Goal: Transaction & Acquisition: Purchase product/service

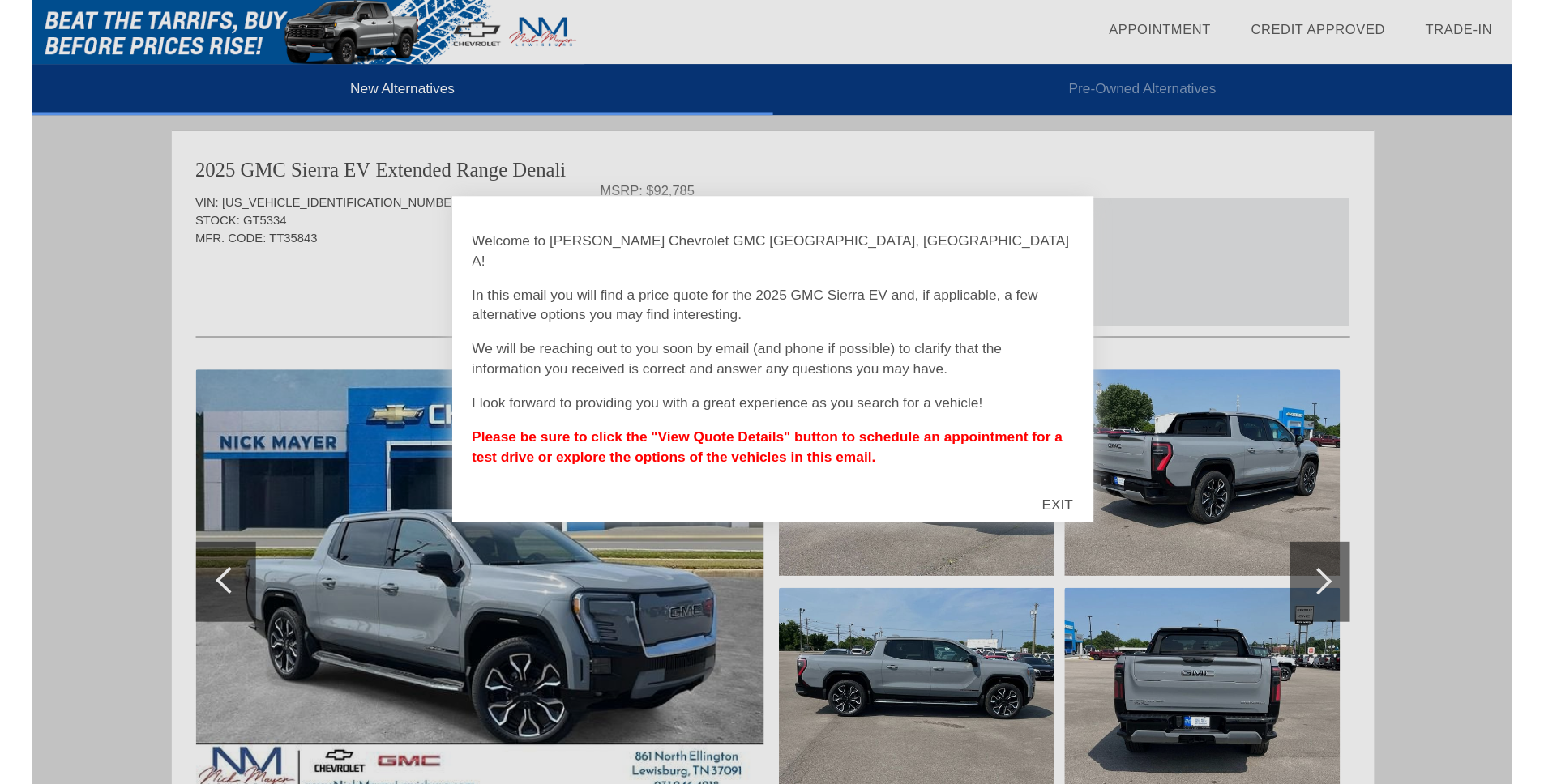
scroll to position [1414, 0]
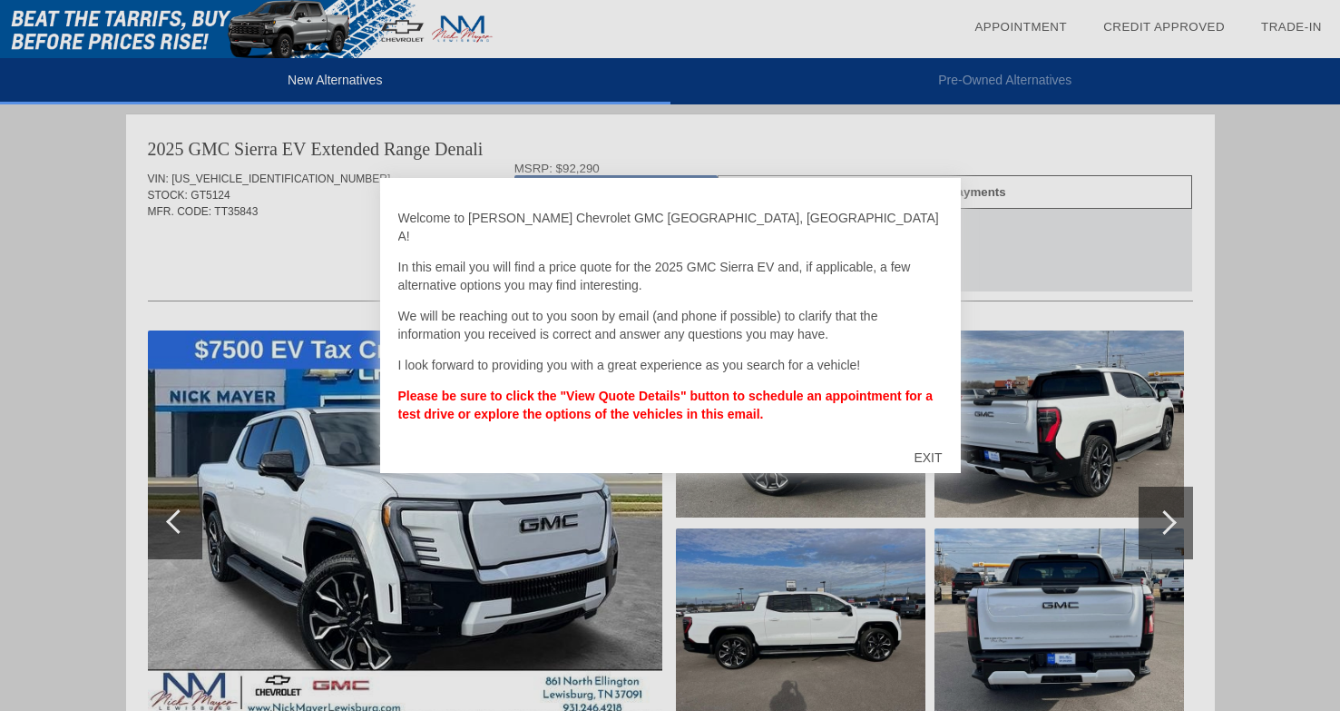
click at [928, 456] on div "EXIT" at bounding box center [928, 457] width 64 height 54
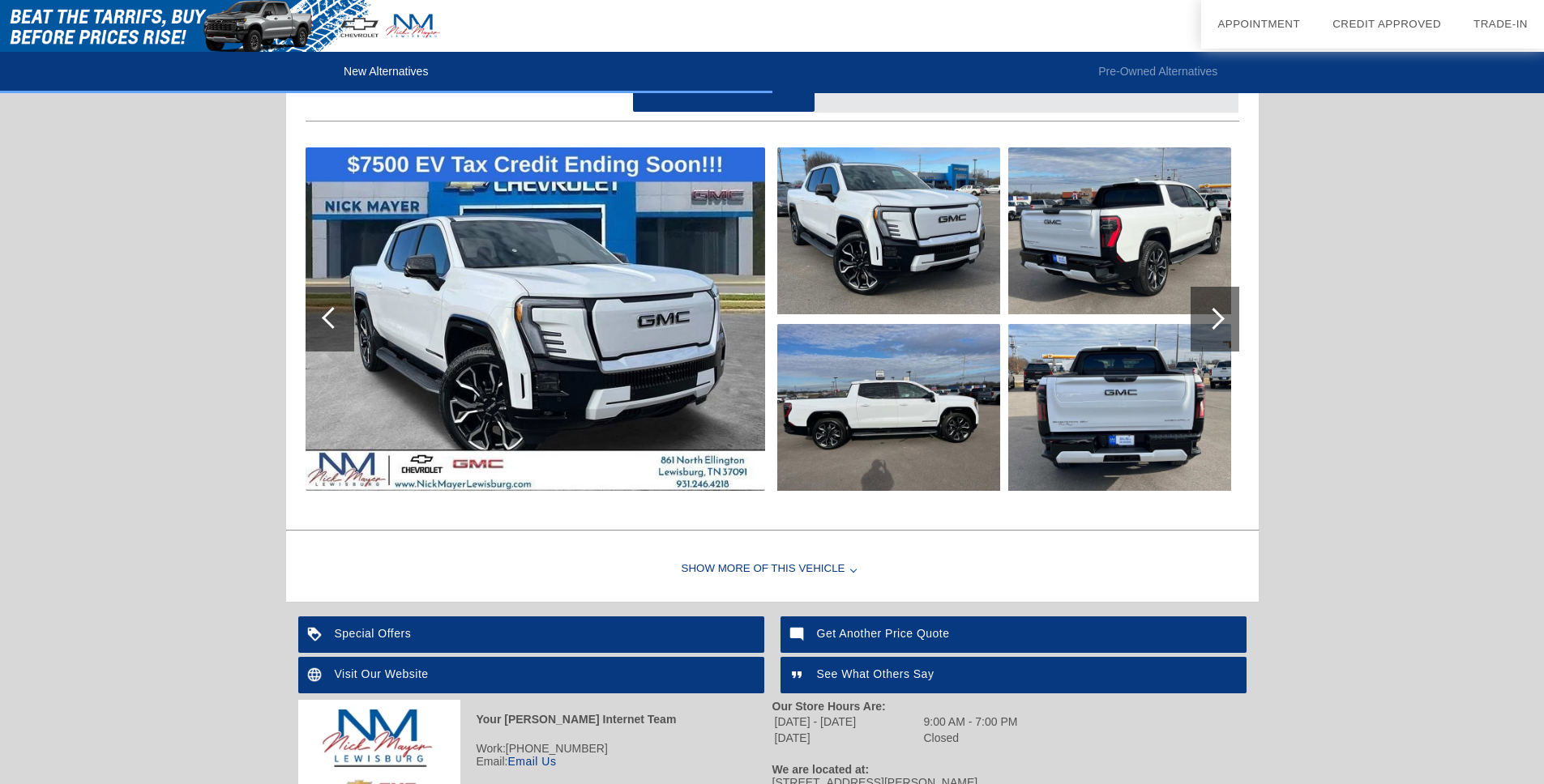
scroll to position [1630, 0]
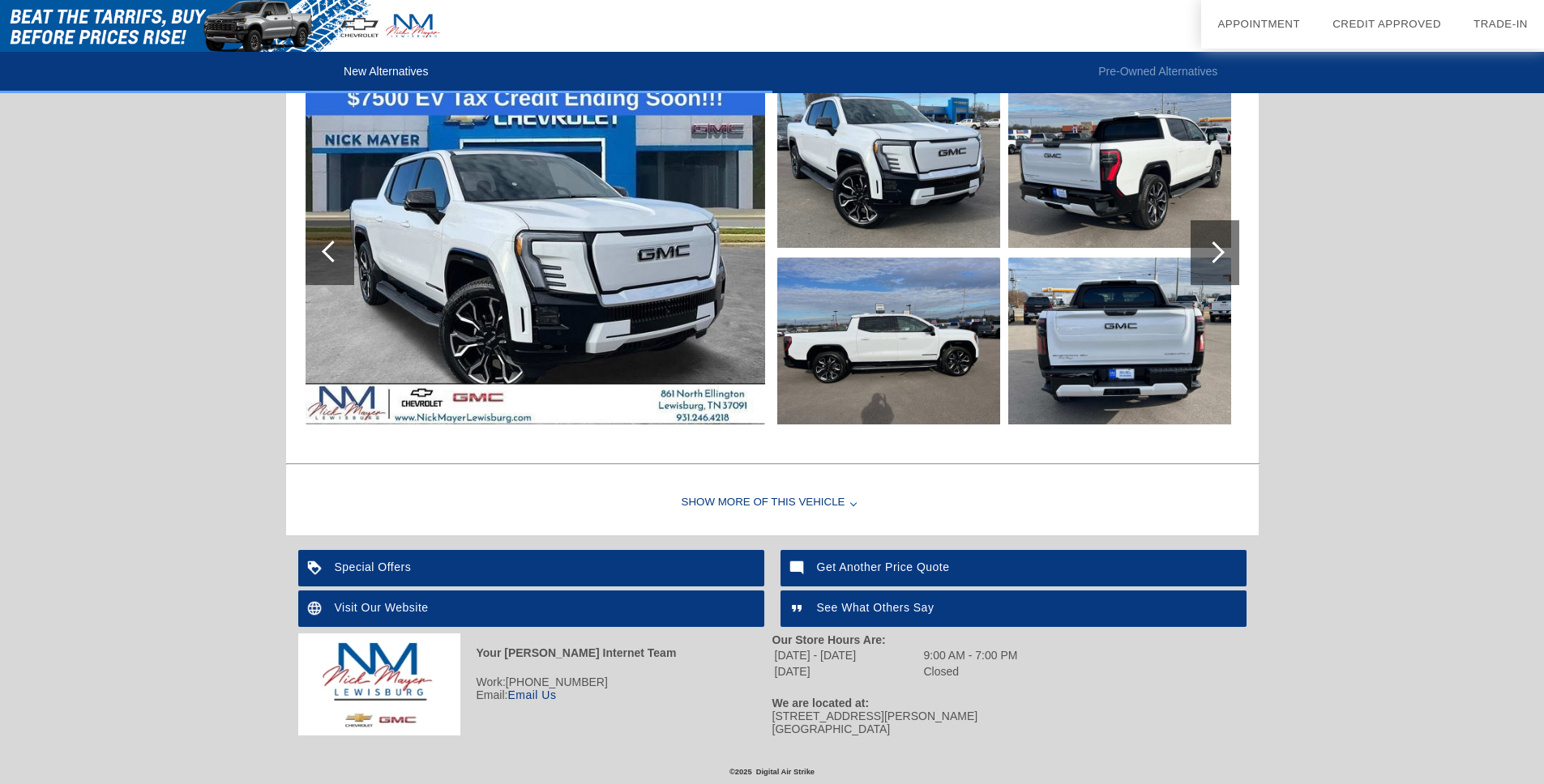
click at [1196, 13] on li "collections_bookmark Trade-In" at bounding box center [1500, 24] width 87 height 48
click at [1196, 18] on link "Trade-In" at bounding box center [1500, 24] width 54 height 13
click at [872, 612] on div "See What Others Say" at bounding box center [1014, 609] width 466 height 37
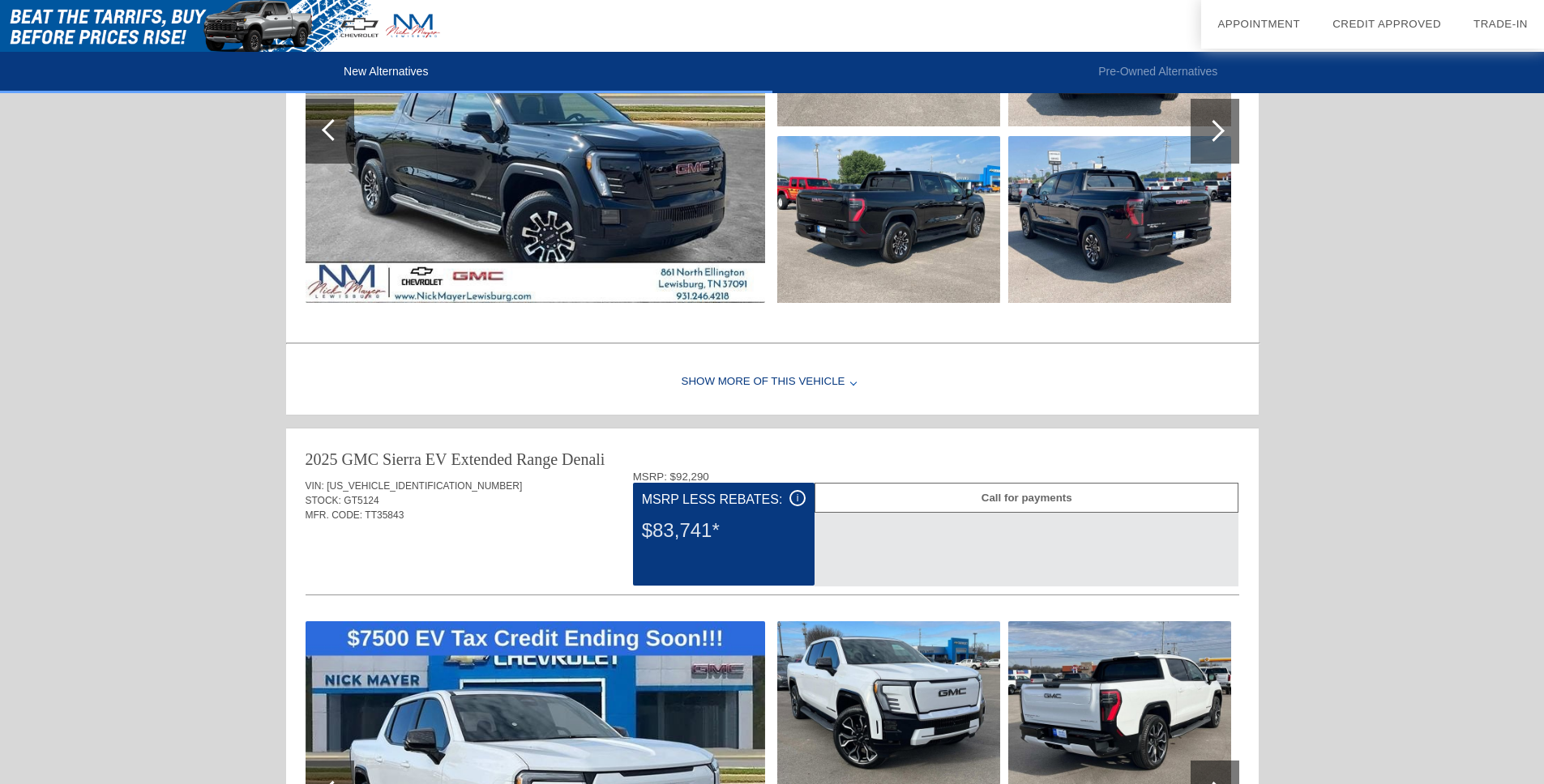
scroll to position [0, 0]
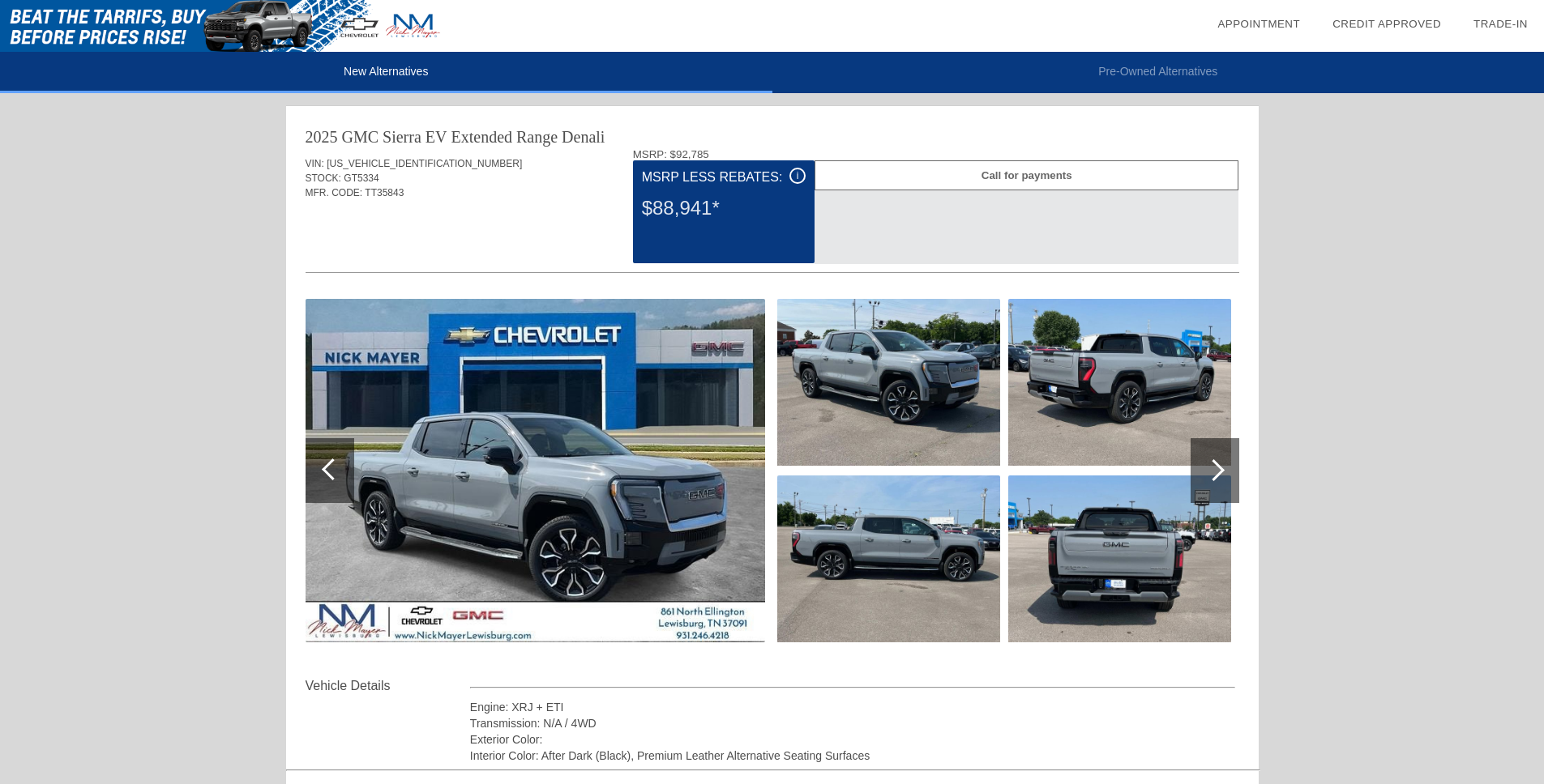
click at [1196, 23] on link "Appointment" at bounding box center [1258, 24] width 83 height 13
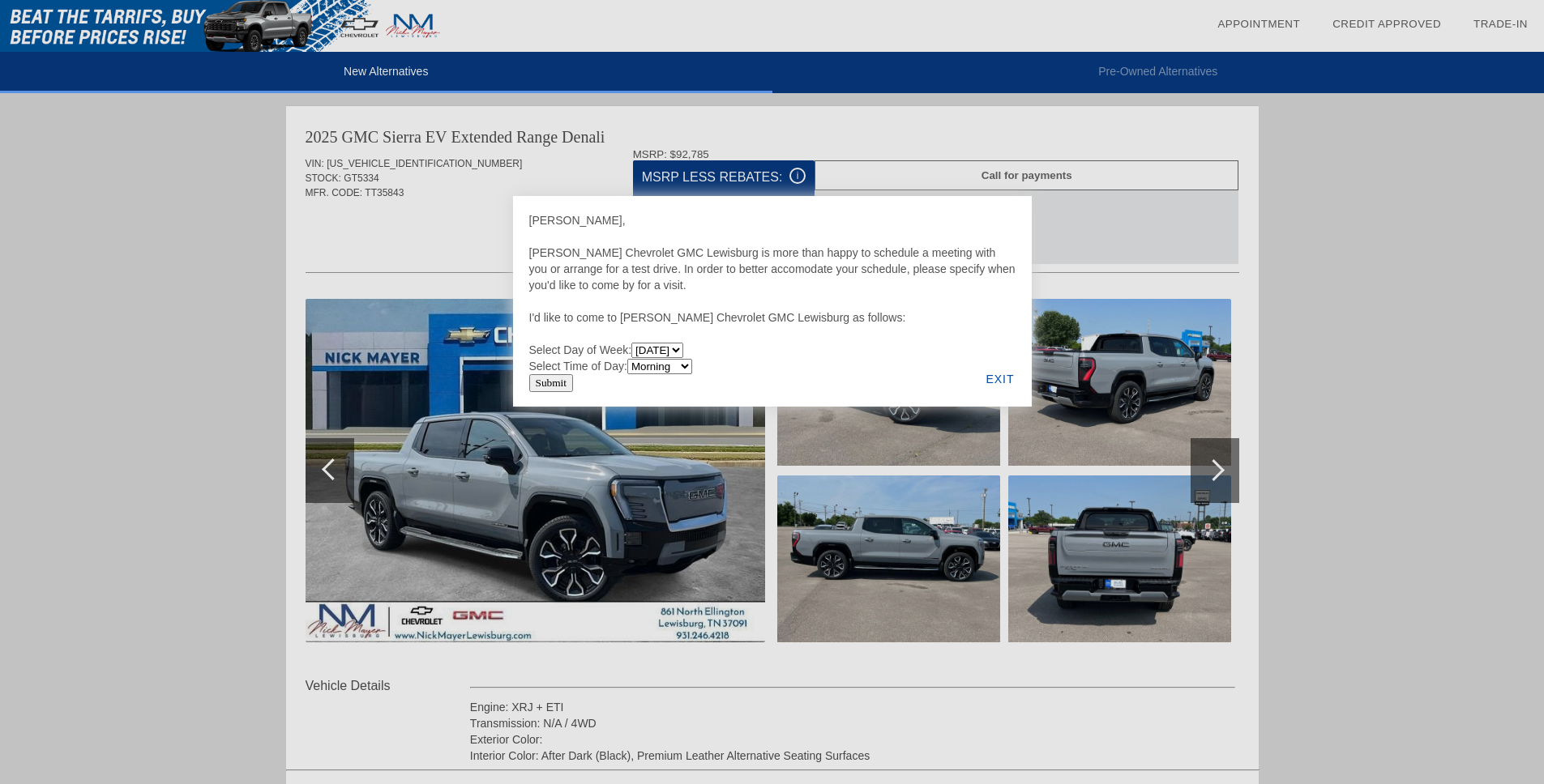
click at [987, 377] on div "EXIT" at bounding box center [999, 379] width 63 height 55
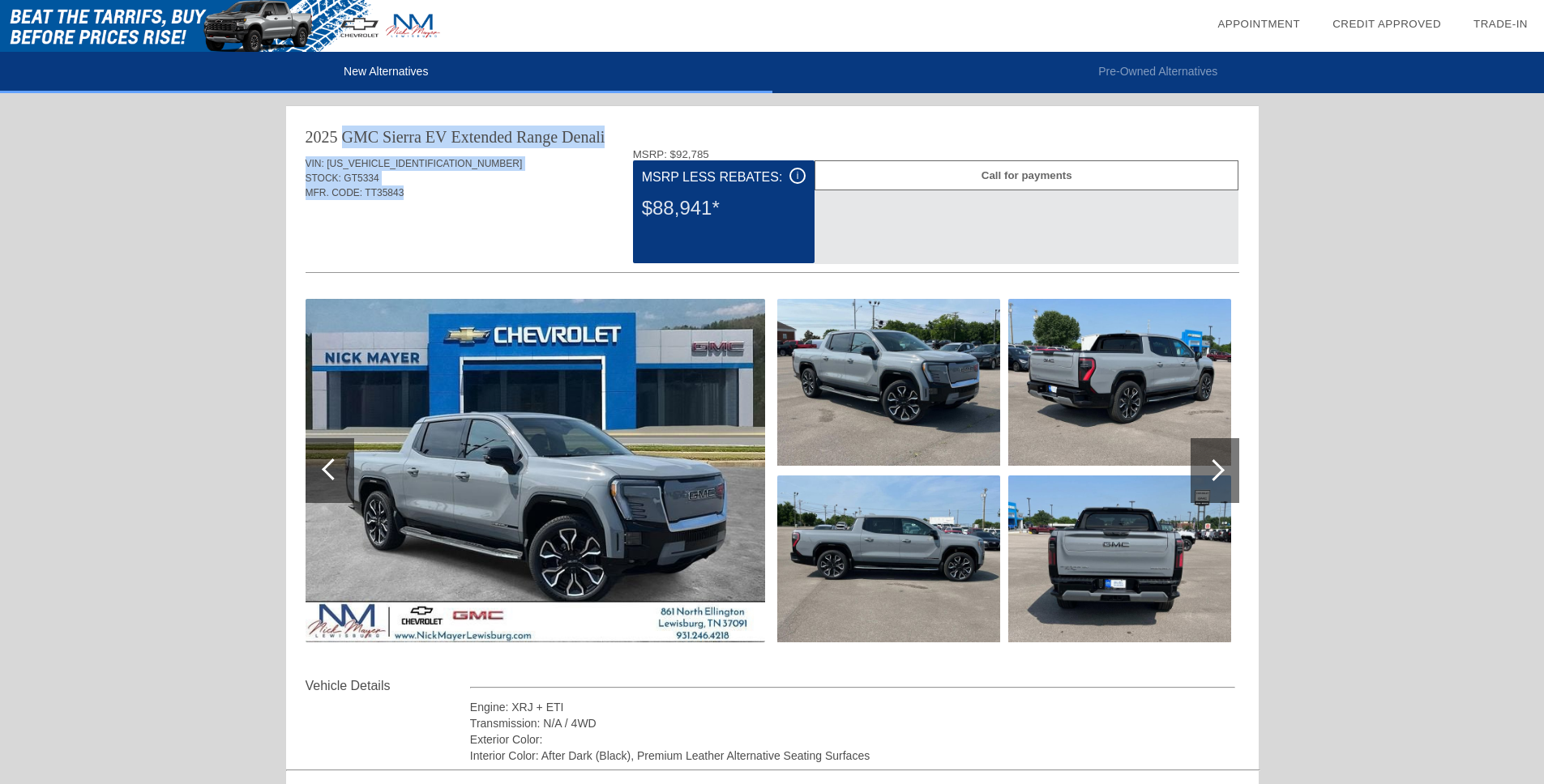
drag, startPoint x: 404, startPoint y: 199, endPoint x: 269, endPoint y: 141, distance: 146.9
copy div "2025 GMC Sierra EV Extended Range Denali VIN: [US_VEHICLE_IDENTIFICATION_NUMBER…"
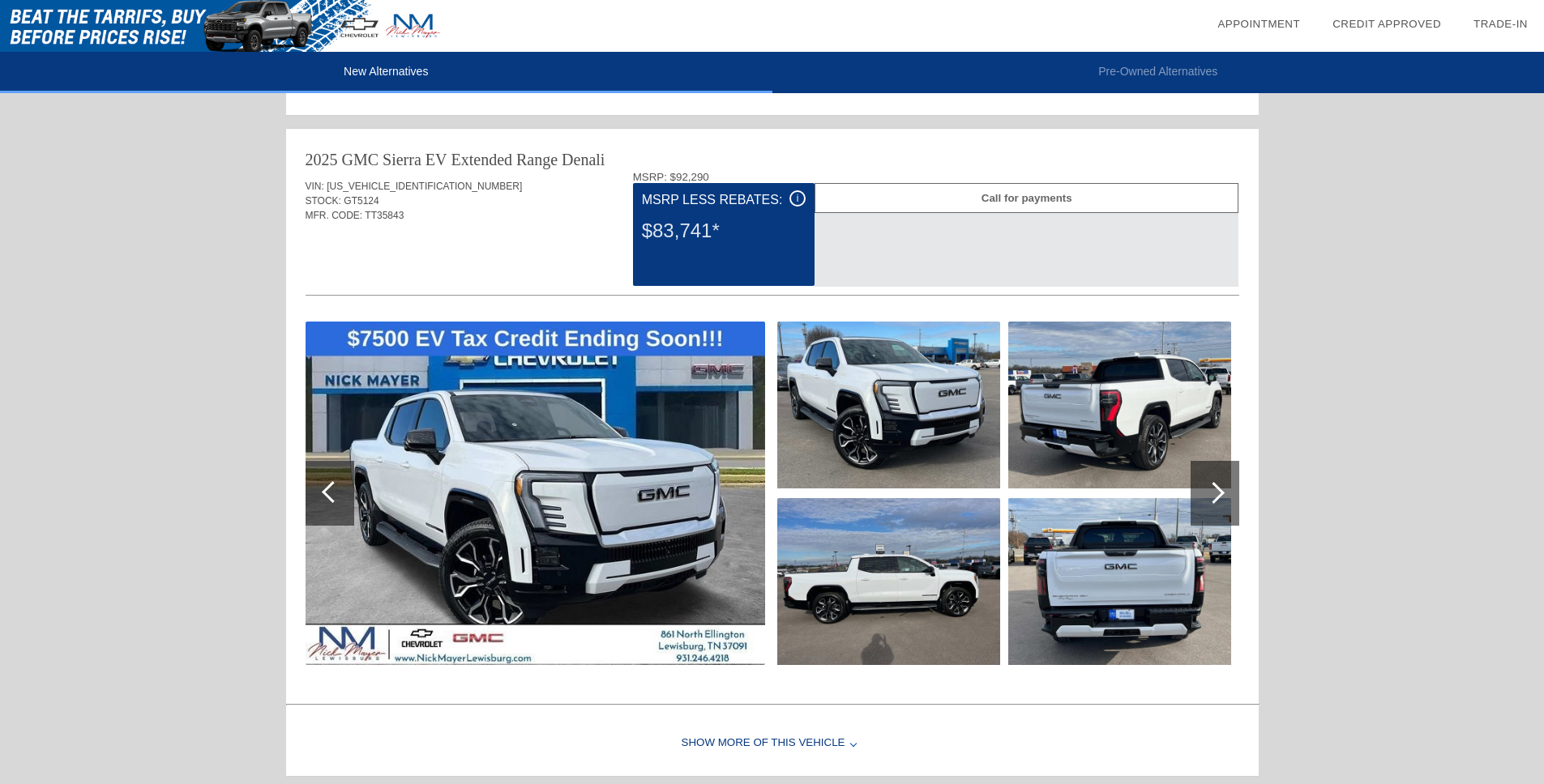
scroll to position [1381, 0]
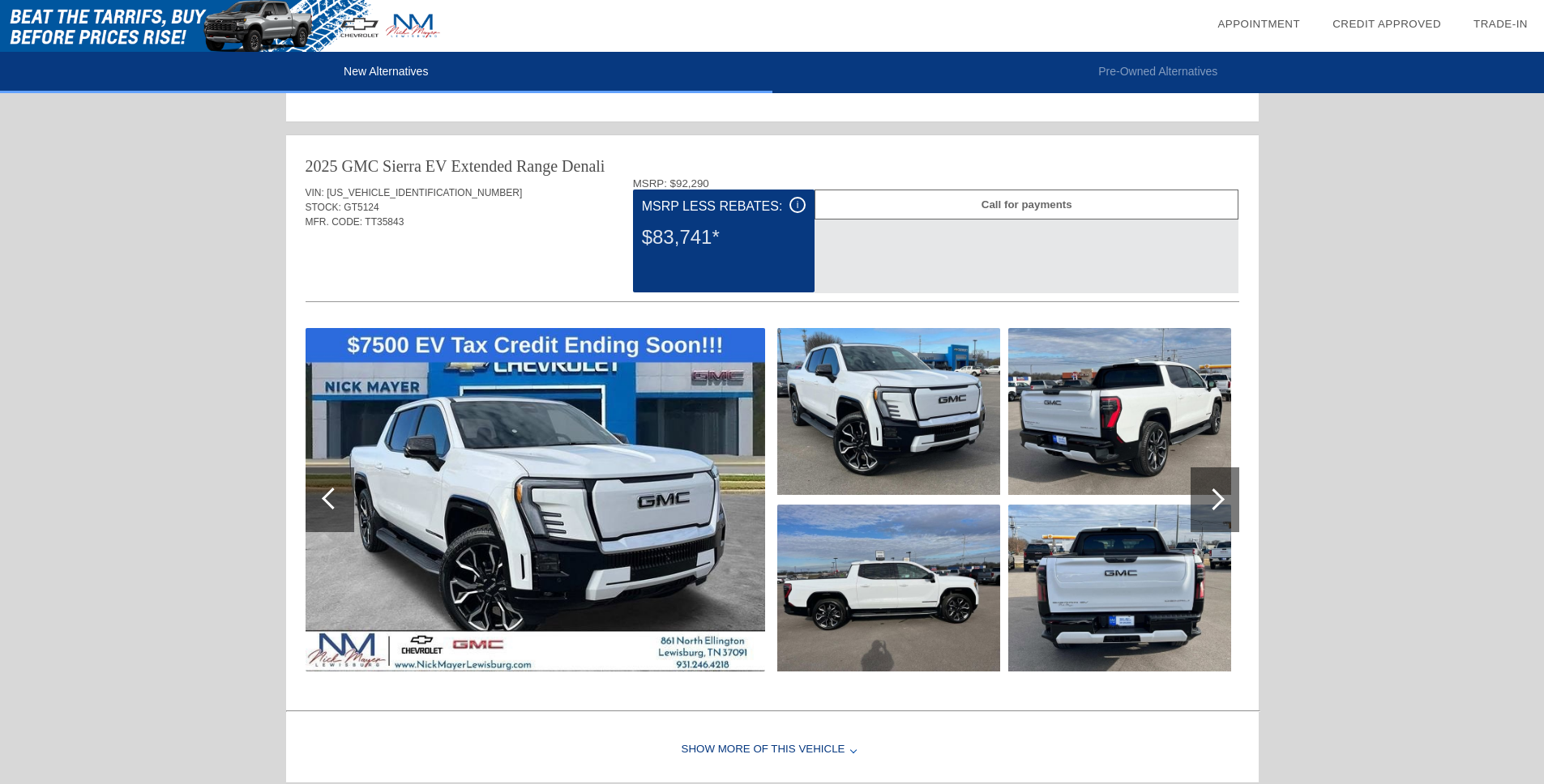
click at [409, 222] on div "MFR. CODE: TT35843" at bounding box center [772, 221] width 933 height 14
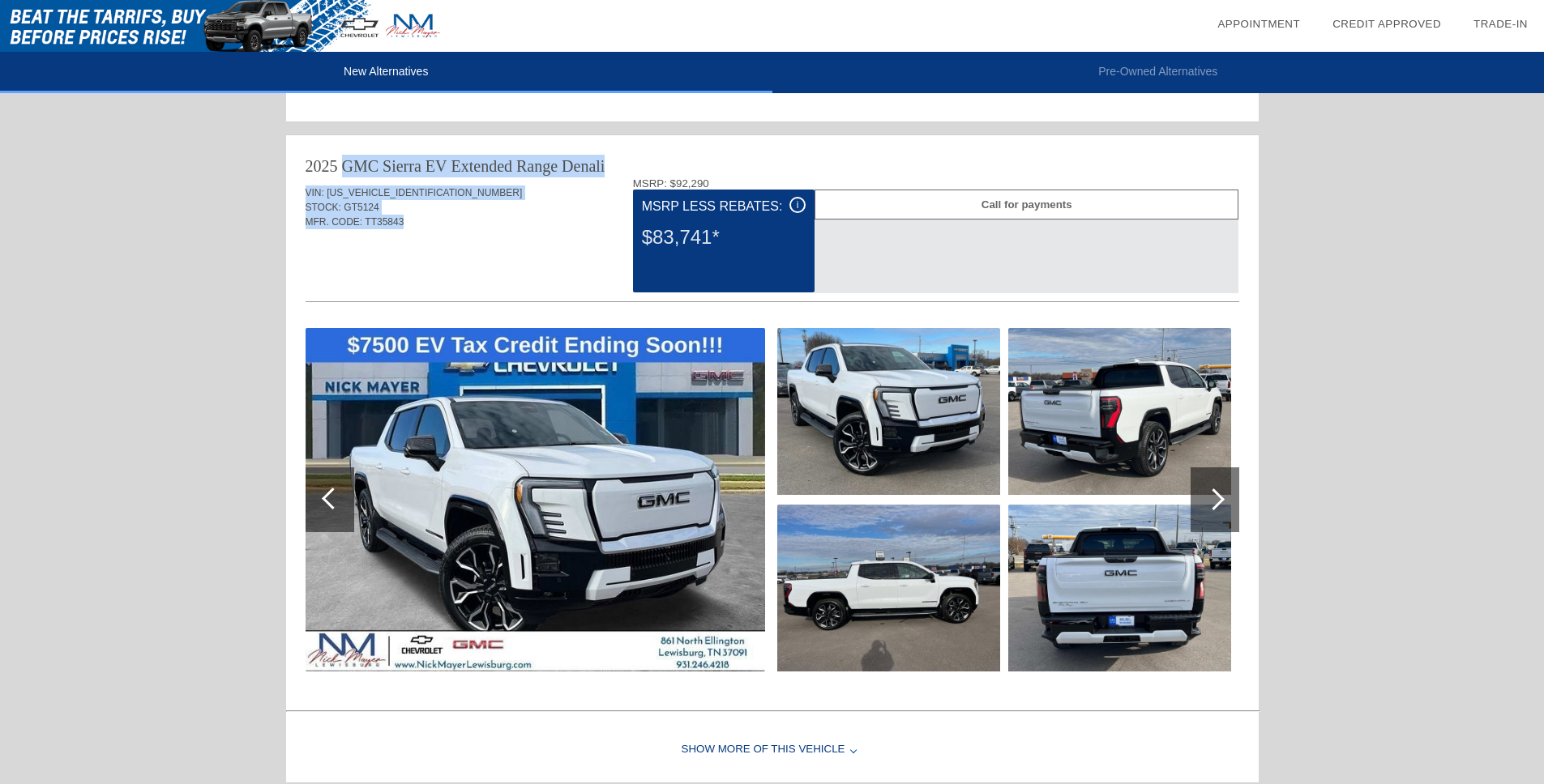
drag, startPoint x: 408, startPoint y: 218, endPoint x: 282, endPoint y: 166, distance: 136.3
copy div "2025 GMC Sierra EV Extended Range Denali VIN: [US_VEHICLE_IDENTIFICATION_NUMBER…"
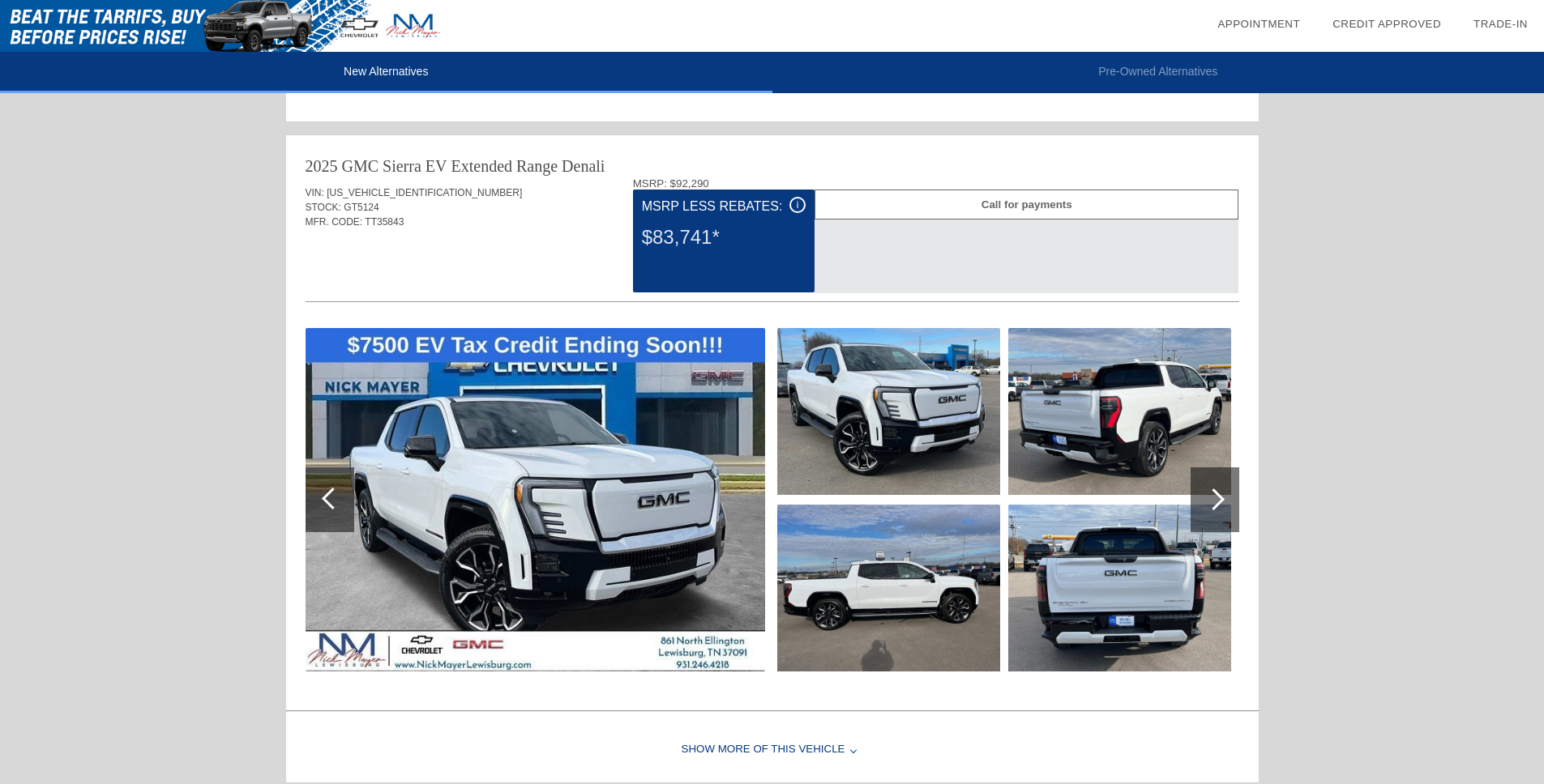
click at [795, 200] on div "i" at bounding box center [797, 205] width 16 height 16
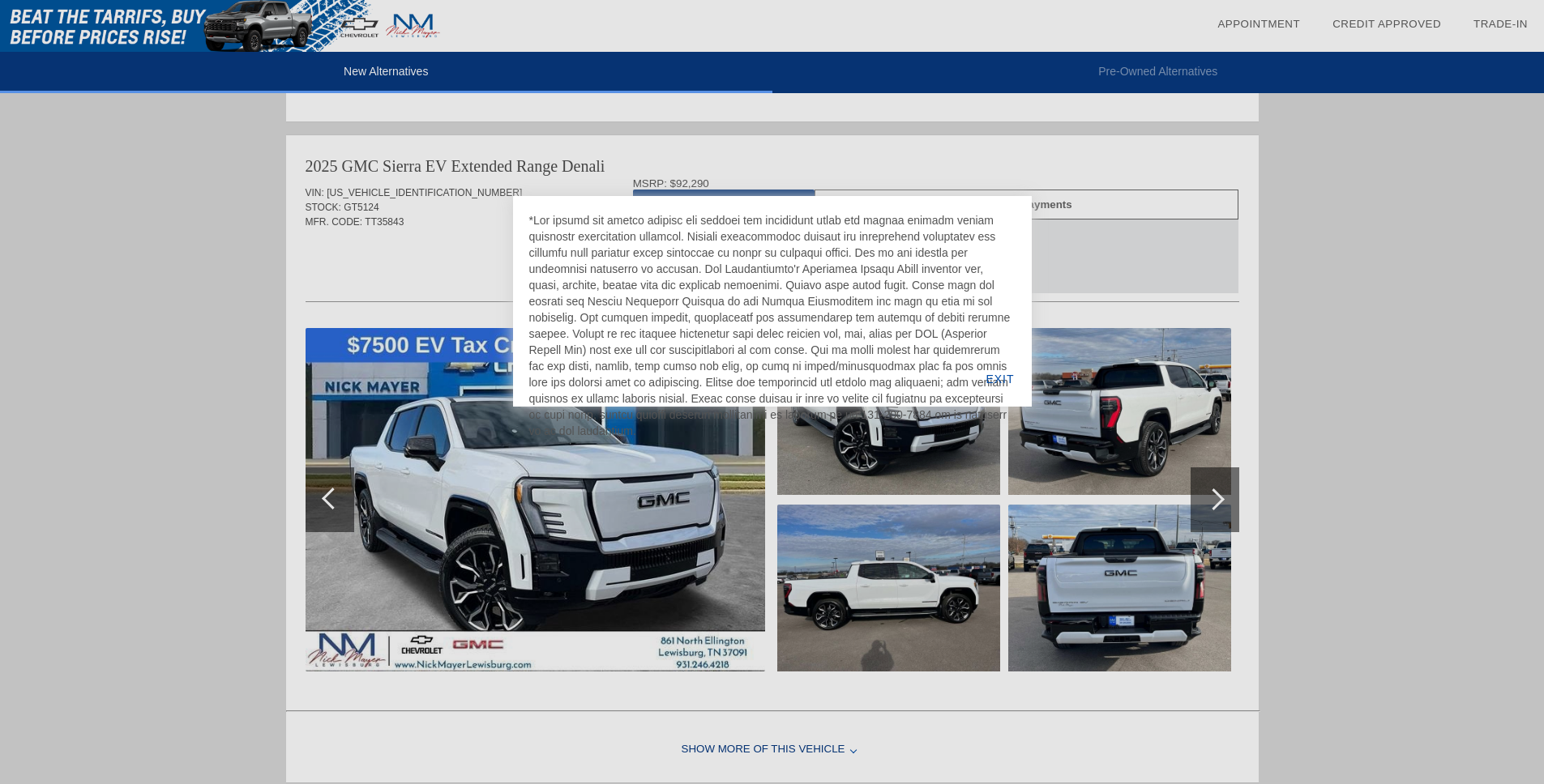
click at [492, 235] on div at bounding box center [772, 392] width 1544 height 784
click at [491, 236] on div at bounding box center [772, 392] width 1544 height 784
click at [999, 372] on div "EXIT" at bounding box center [999, 379] width 63 height 55
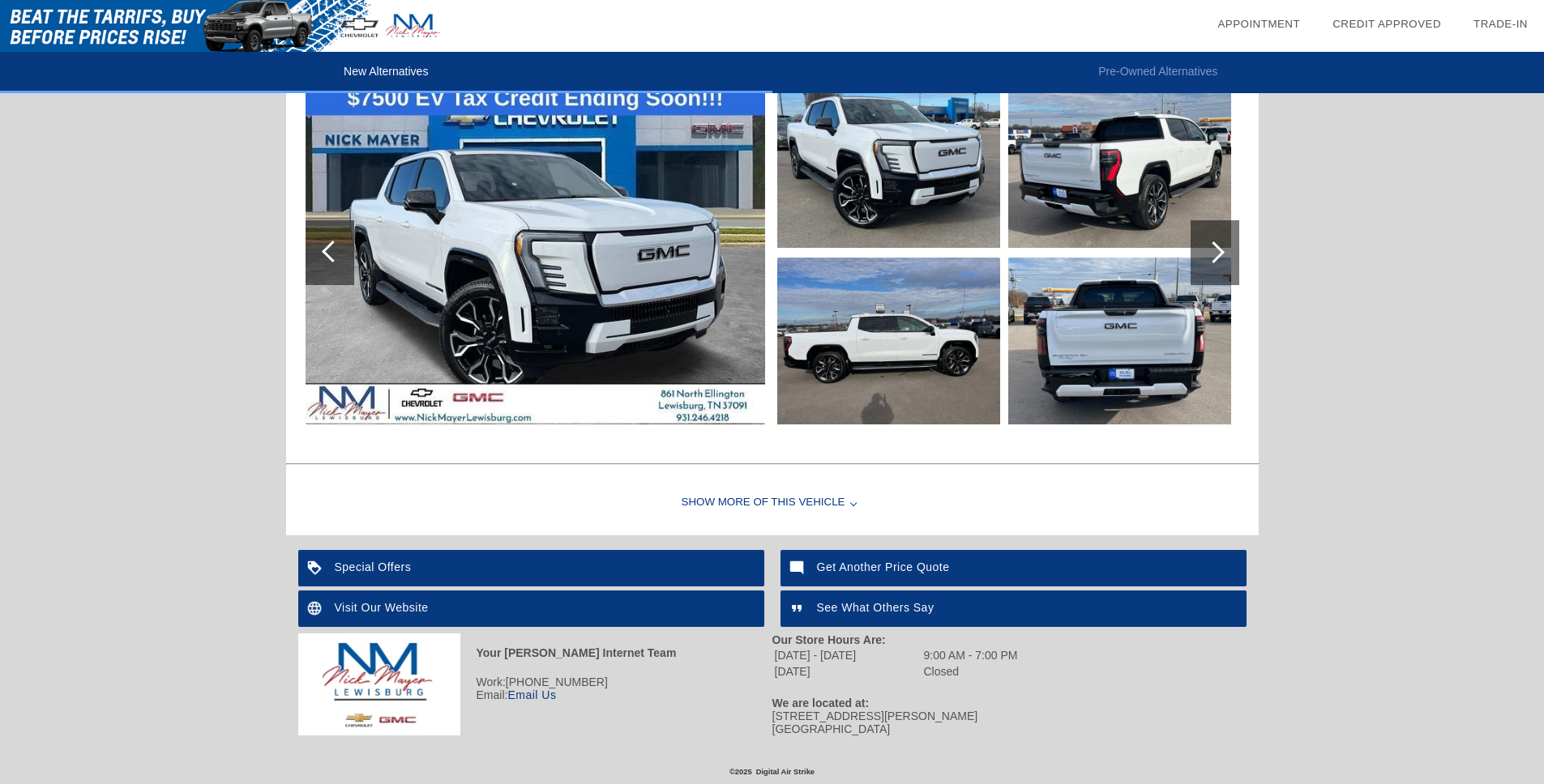
scroll to position [1630, 0]
click at [895, 570] on div "Get Another Price Quote" at bounding box center [1014, 568] width 466 height 37
click at [541, 634] on link "Email Us" at bounding box center [531, 695] width 48 height 13
click at [1196, 274] on div at bounding box center [1214, 253] width 48 height 65
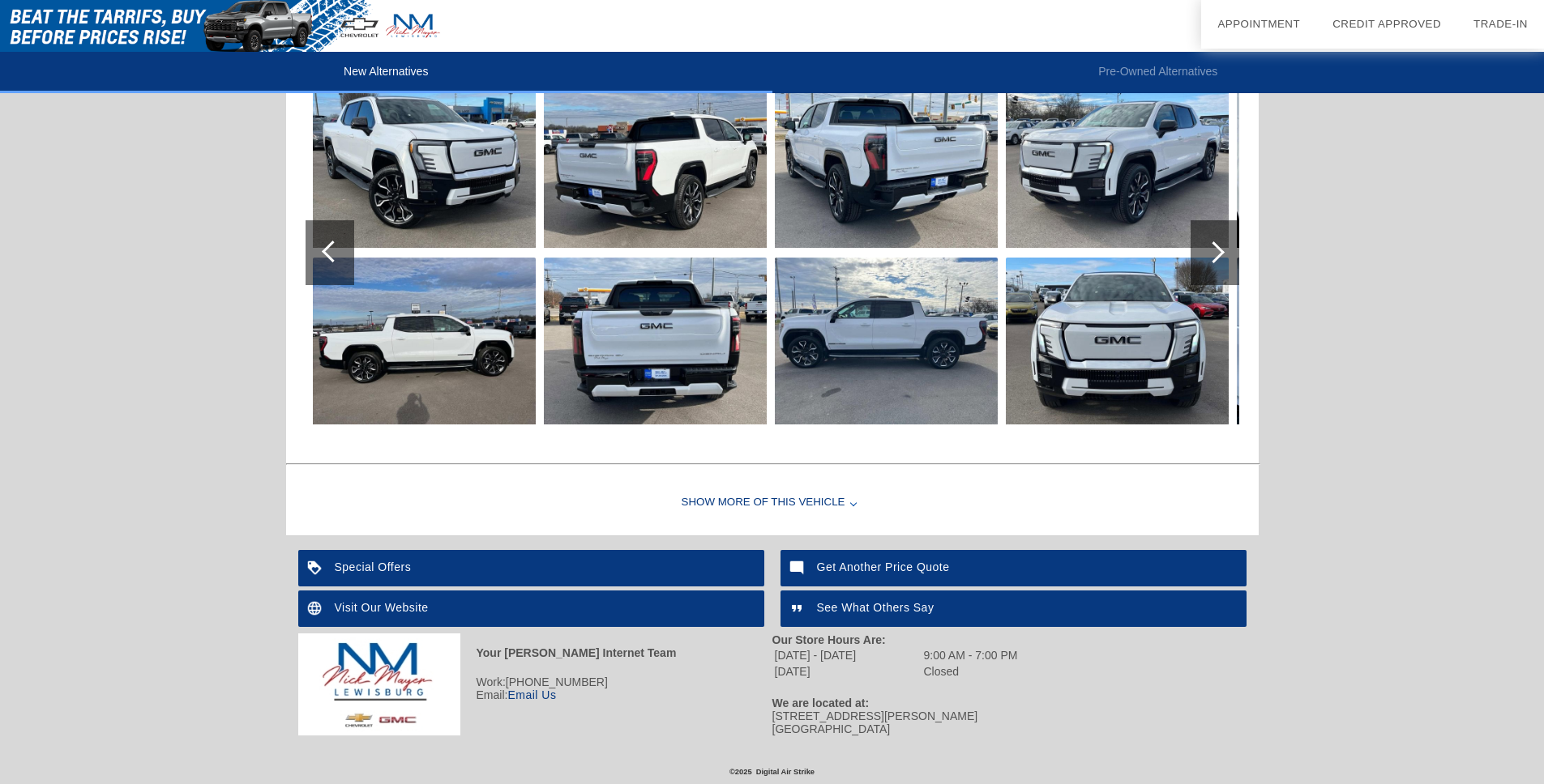
click at [1196, 274] on div at bounding box center [1214, 253] width 48 height 65
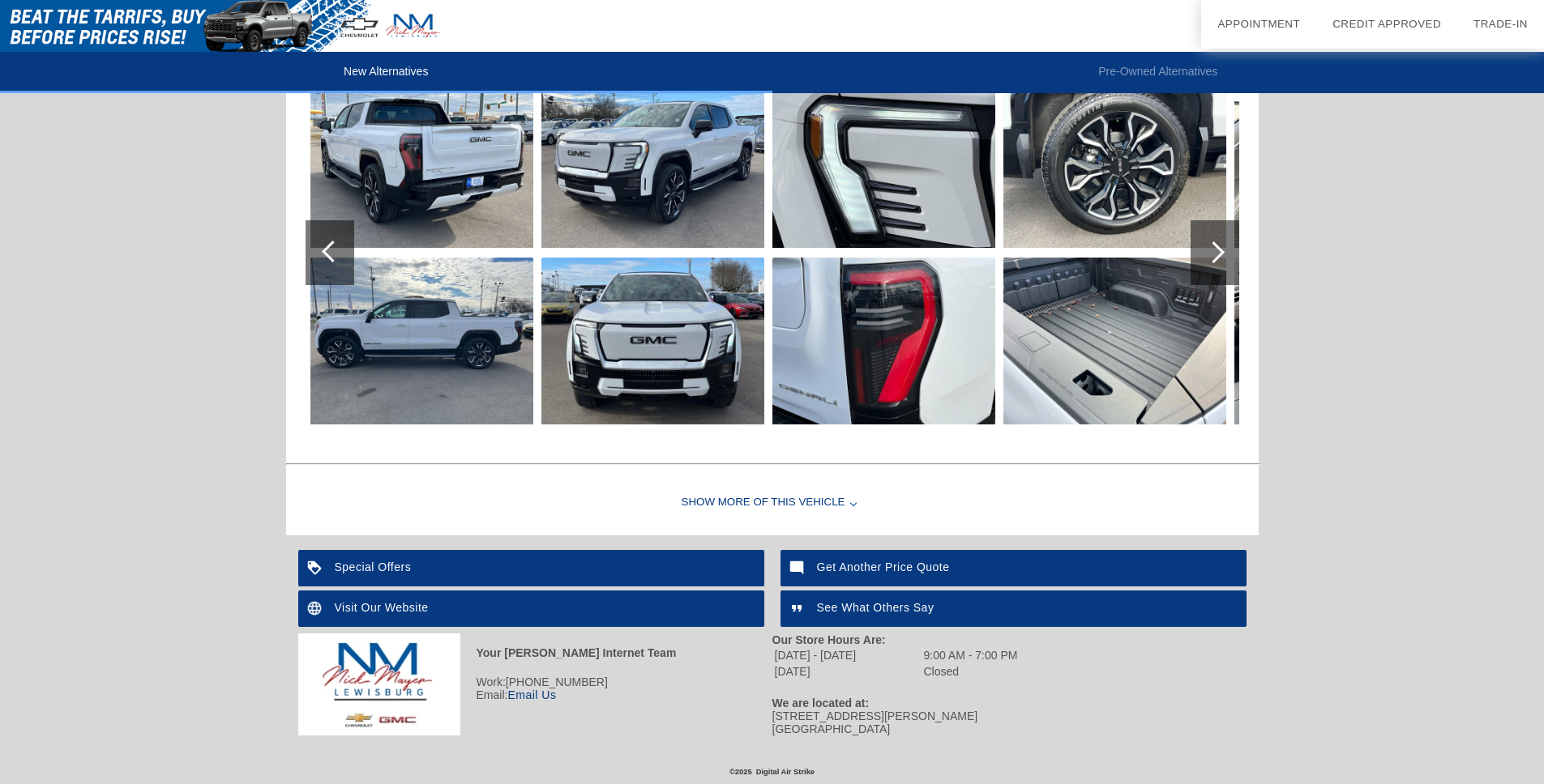
click at [1196, 274] on div at bounding box center [1214, 253] width 48 height 65
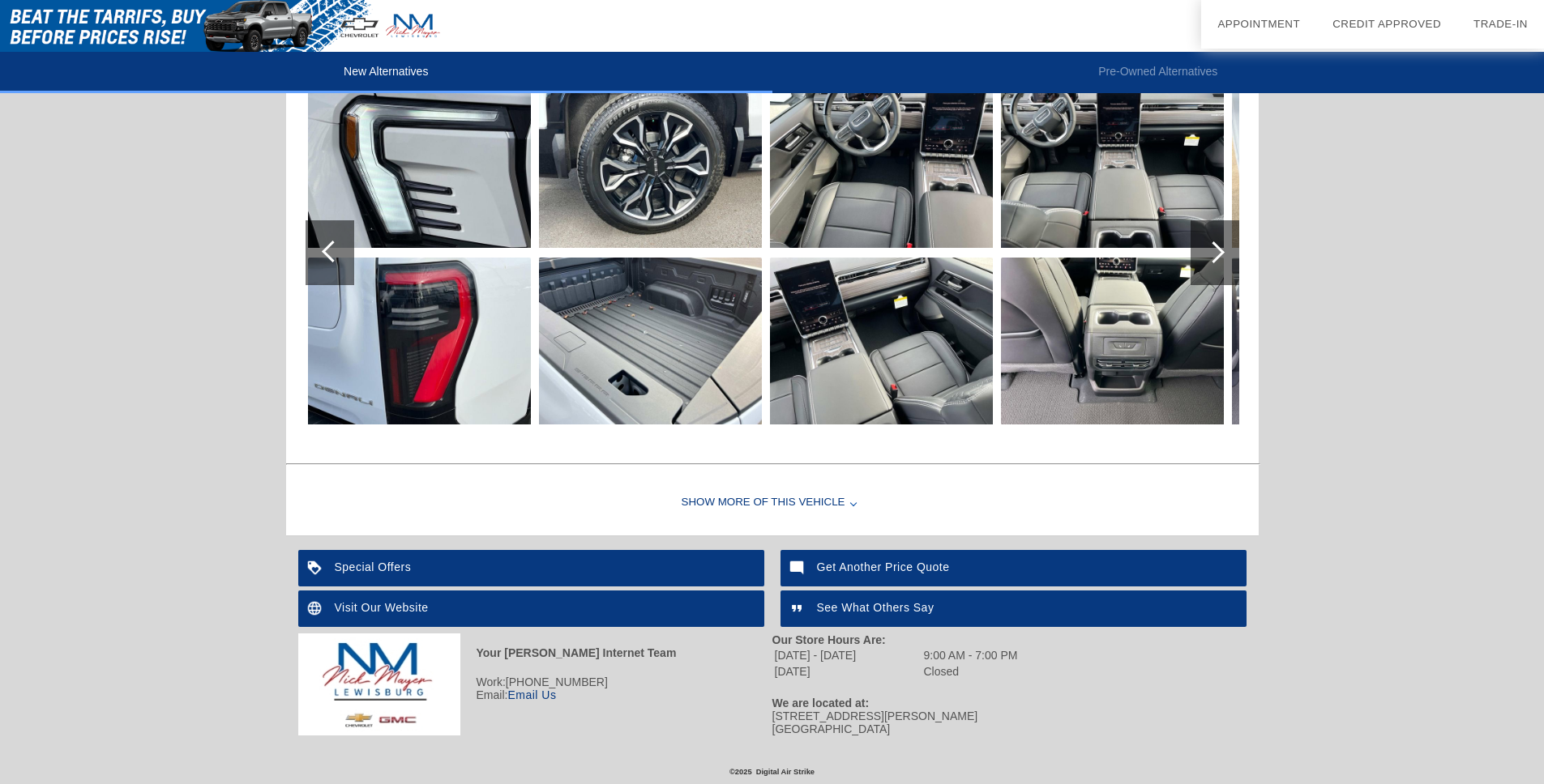
click at [1196, 274] on div at bounding box center [1214, 253] width 48 height 65
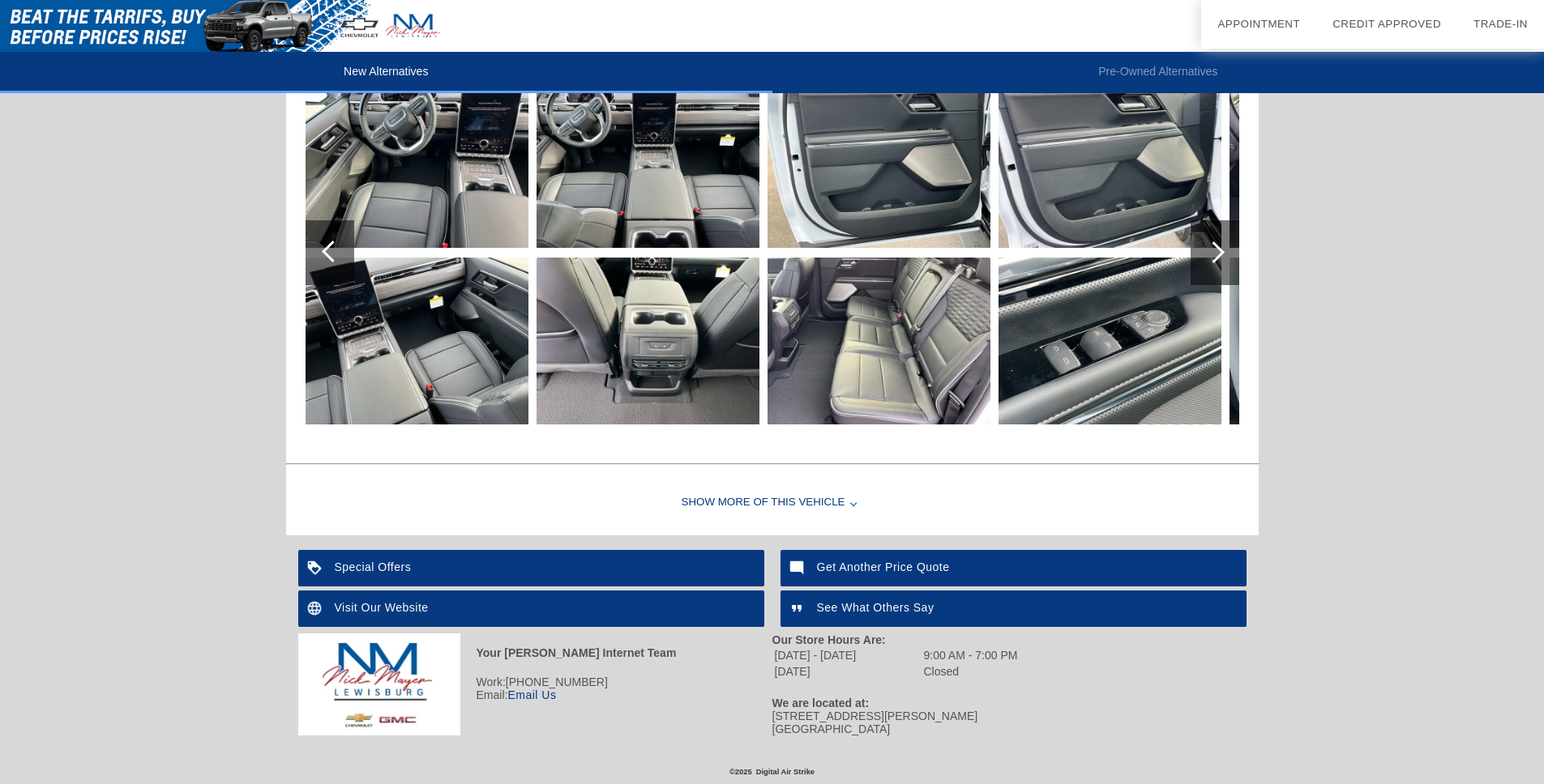
click at [1196, 274] on div at bounding box center [1214, 253] width 48 height 65
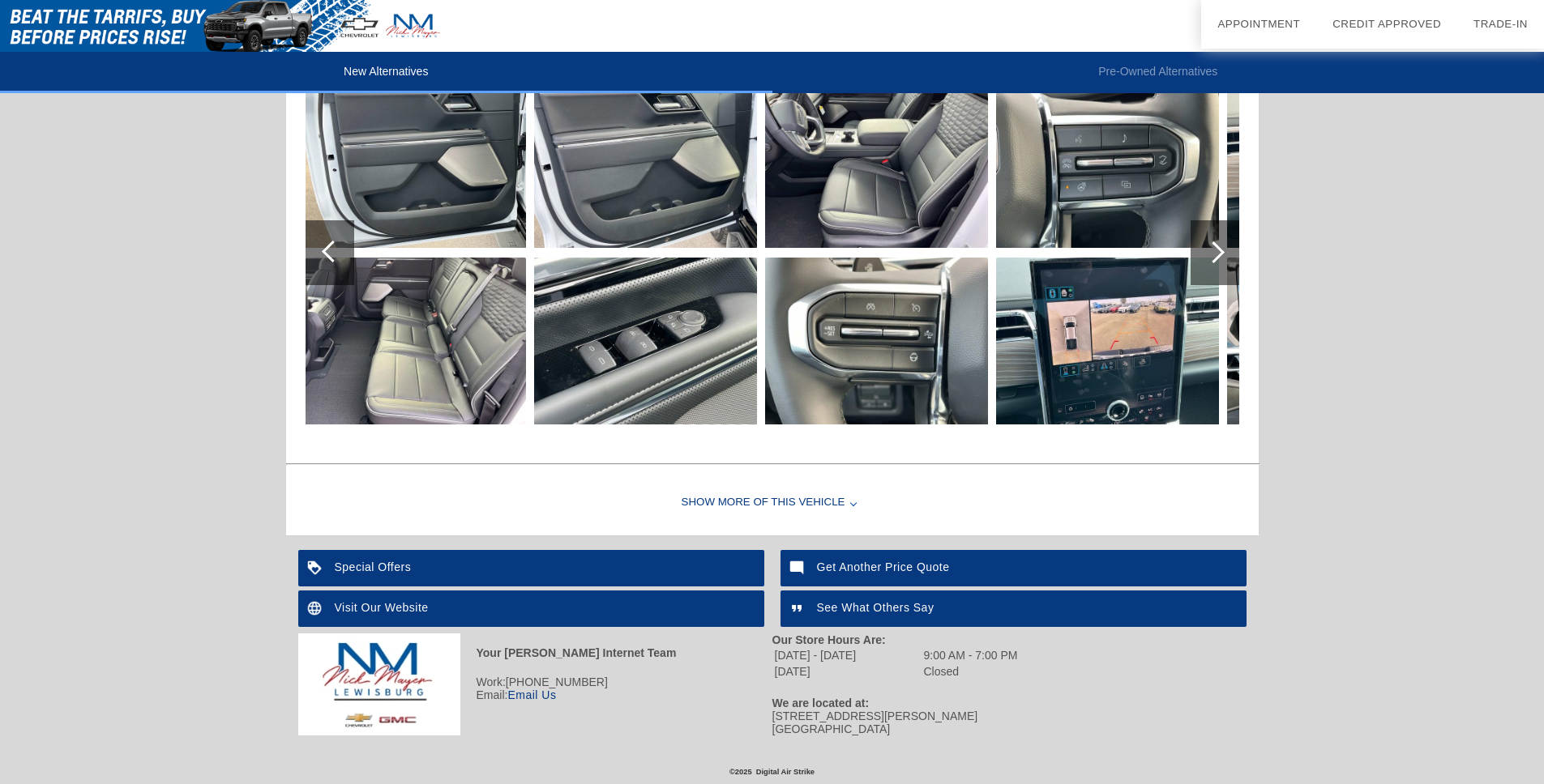
click at [1196, 274] on div at bounding box center [1214, 253] width 48 height 65
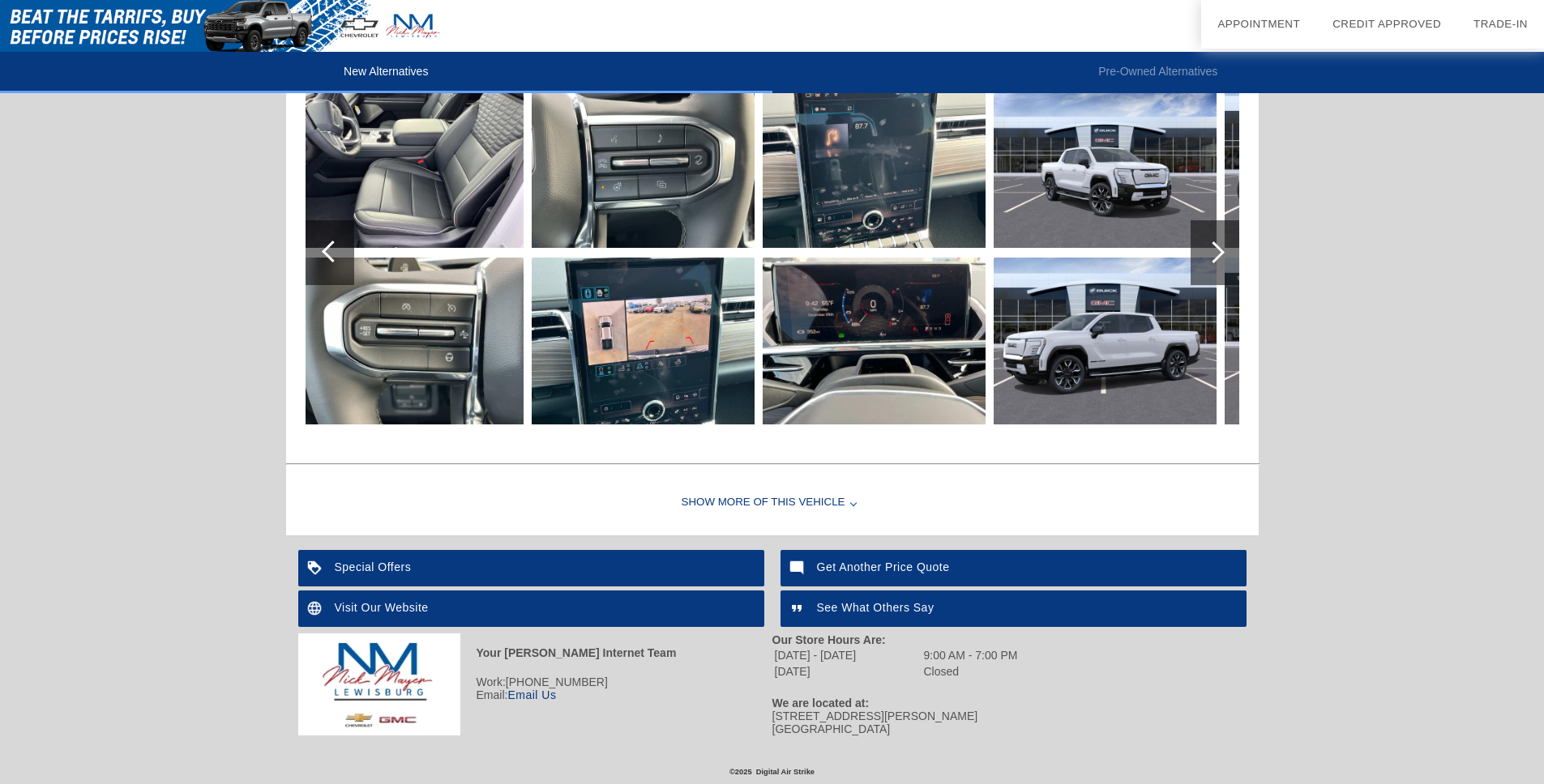
click at [951, 337] on img at bounding box center [874, 341] width 223 height 167
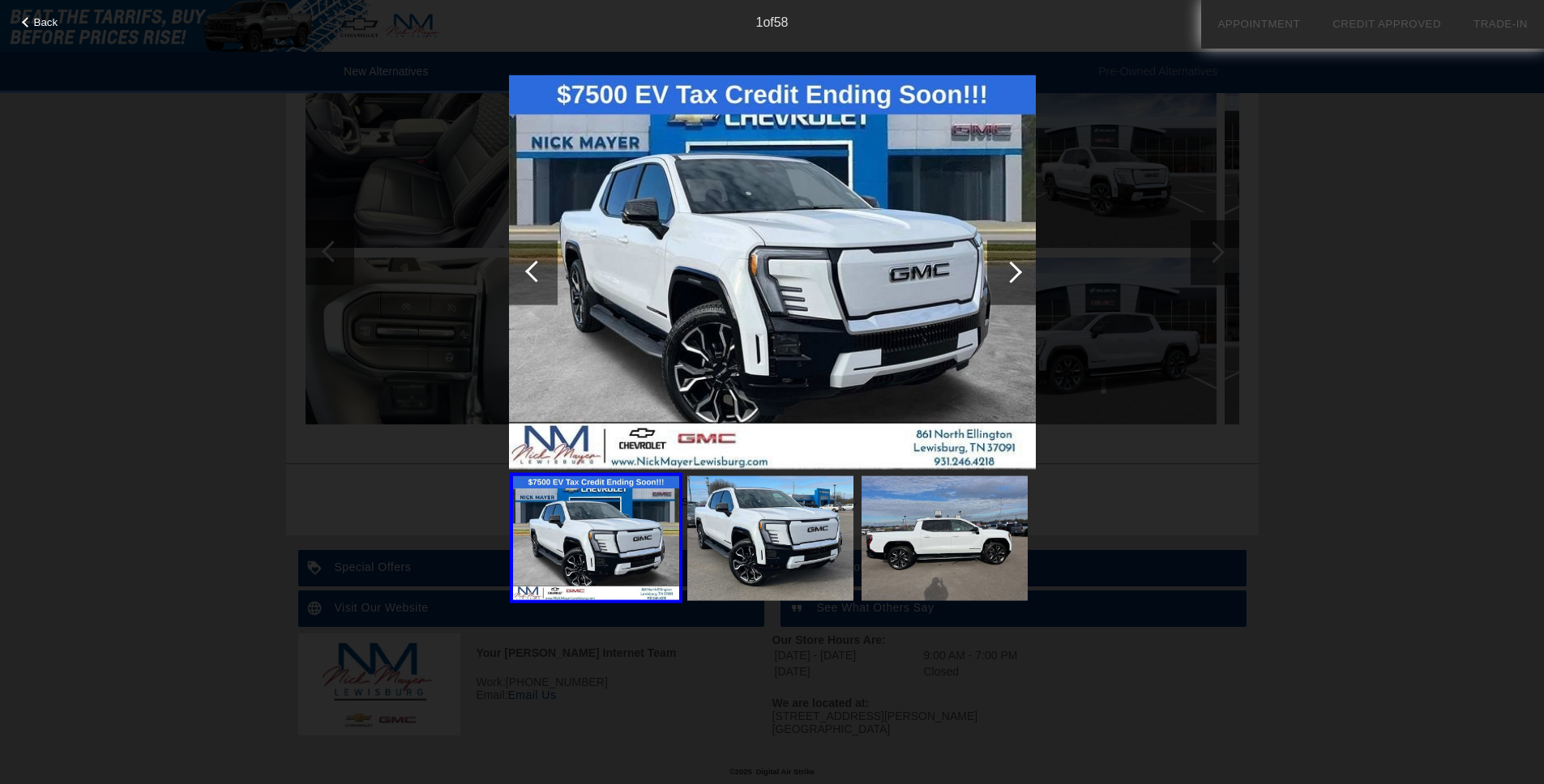
click at [1027, 260] on div at bounding box center [1011, 272] width 48 height 65
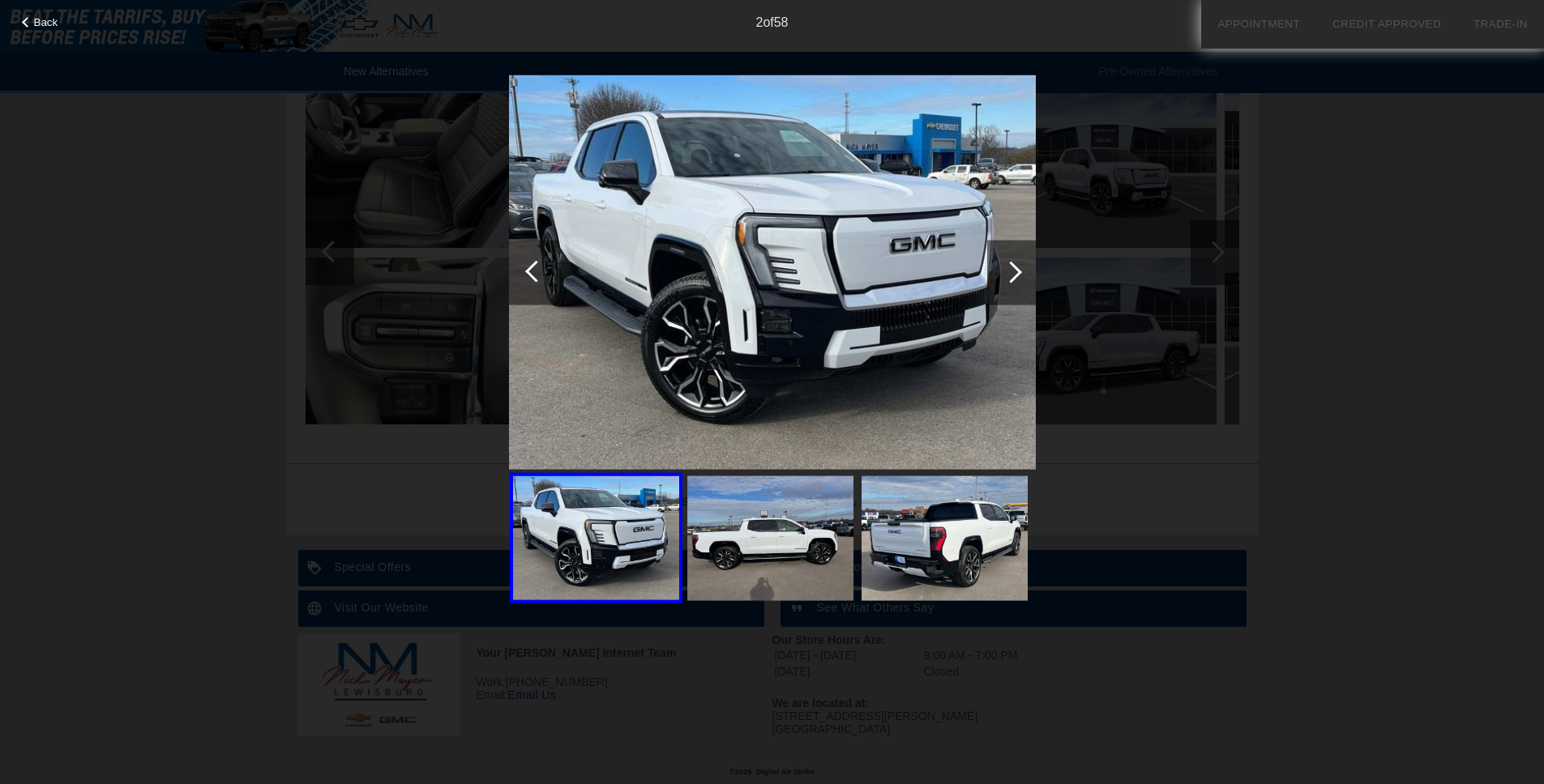
click at [1012, 270] on div at bounding box center [1011, 271] width 22 height 22
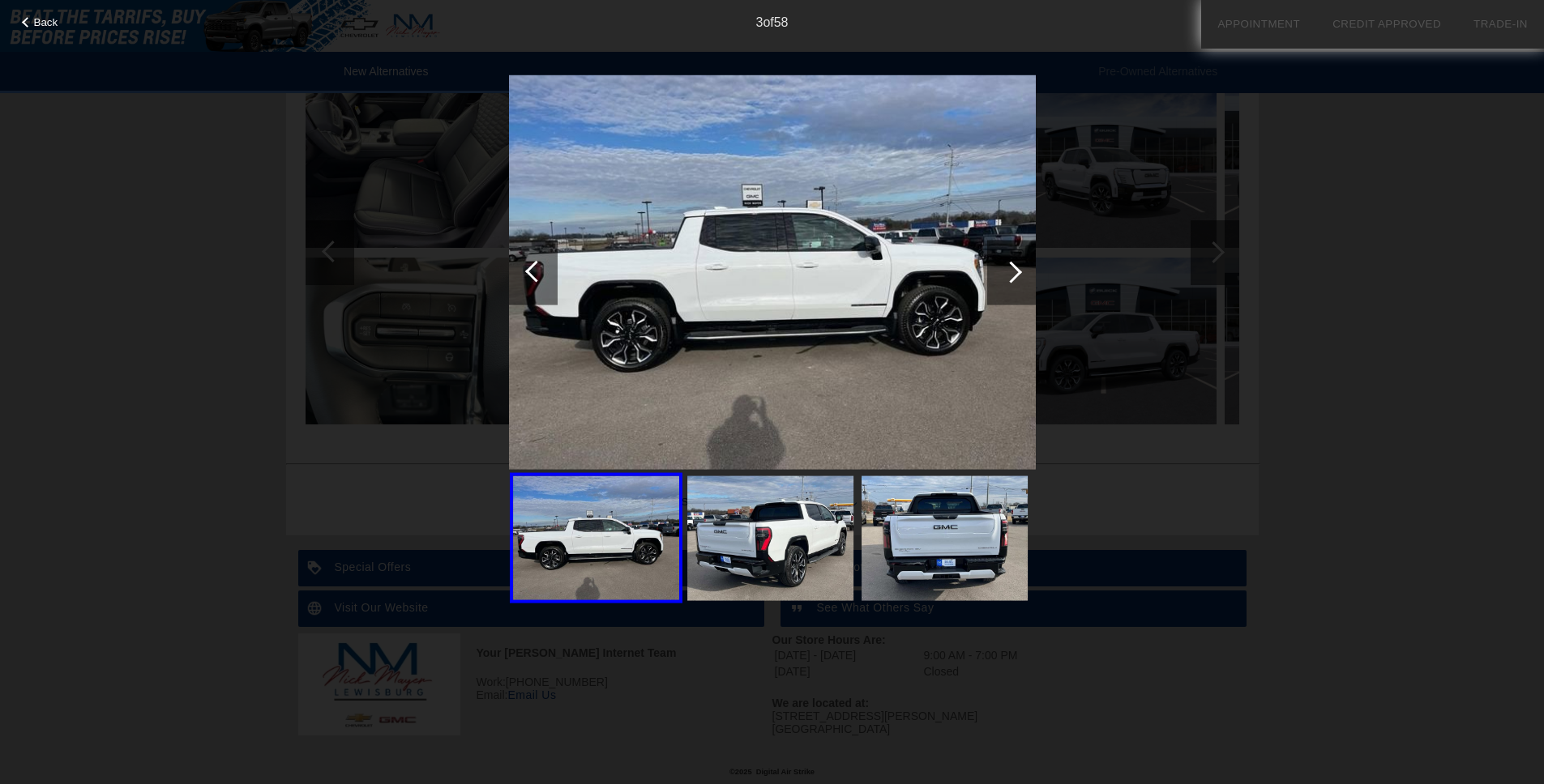
click at [1012, 270] on div at bounding box center [1011, 271] width 22 height 22
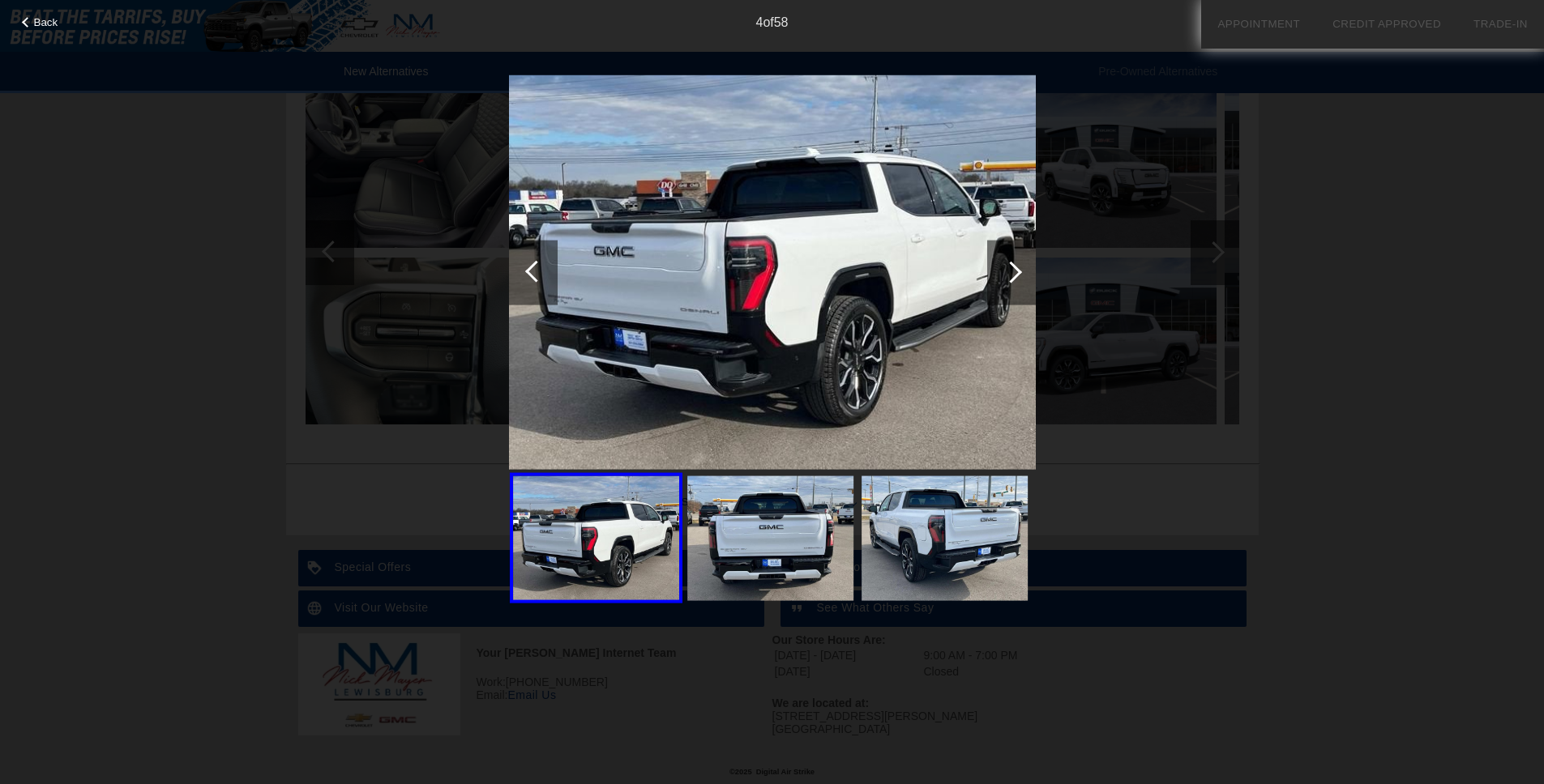
click at [1012, 270] on div at bounding box center [1011, 271] width 22 height 22
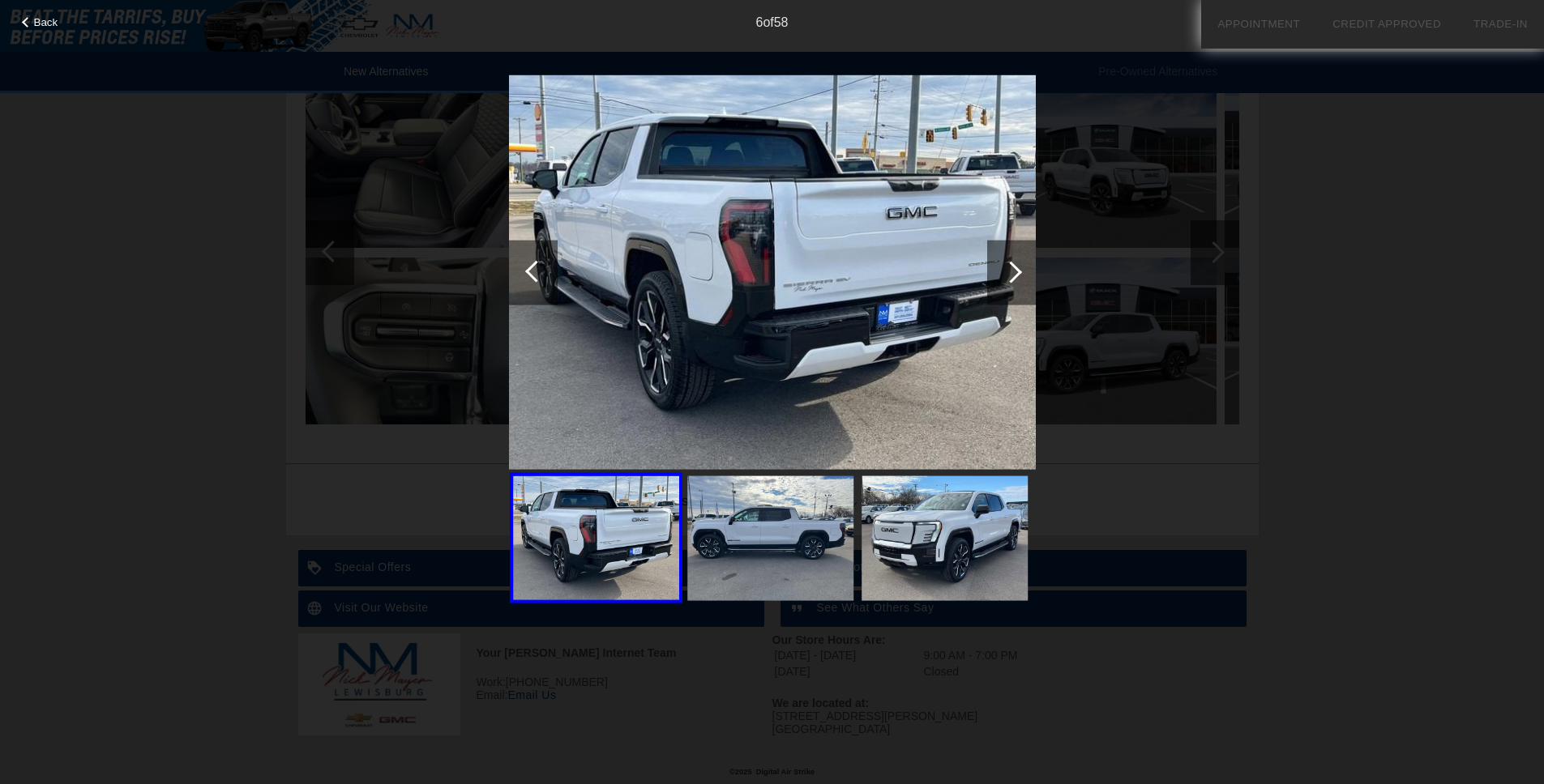
click at [1012, 270] on div at bounding box center [1011, 271] width 22 height 22
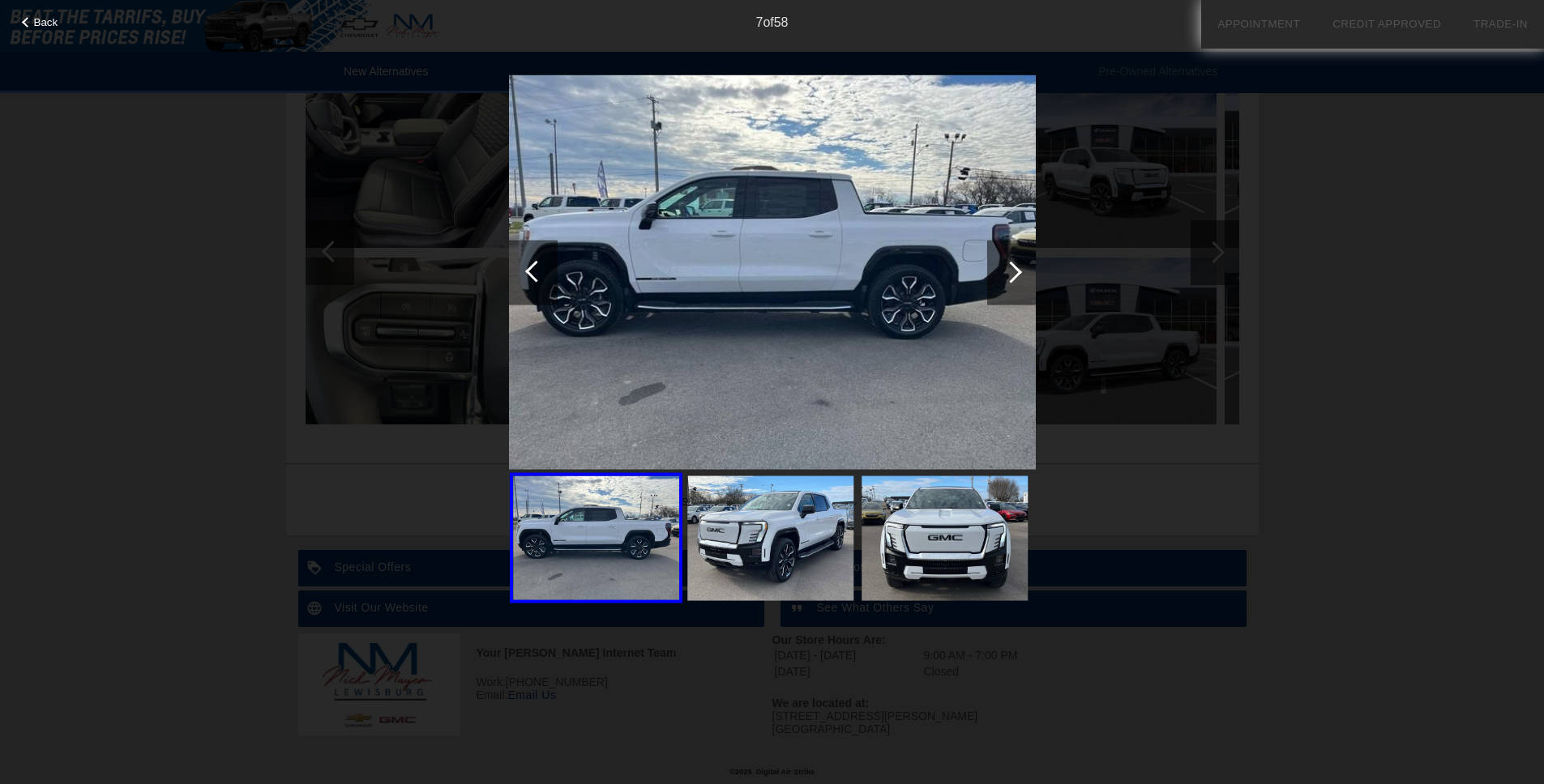
click at [1012, 270] on div at bounding box center [1011, 271] width 22 height 22
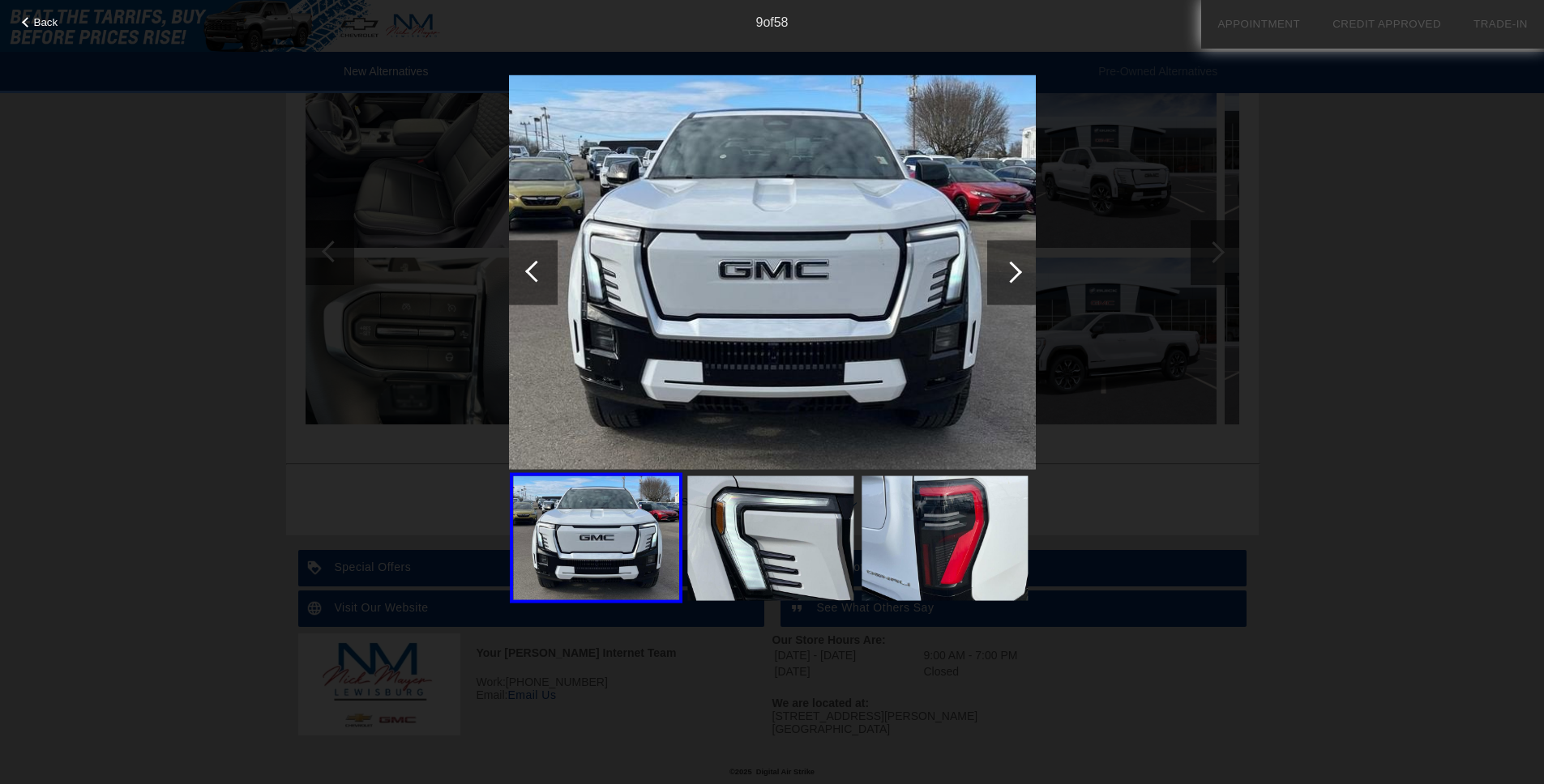
click at [1012, 270] on div at bounding box center [1011, 271] width 22 height 22
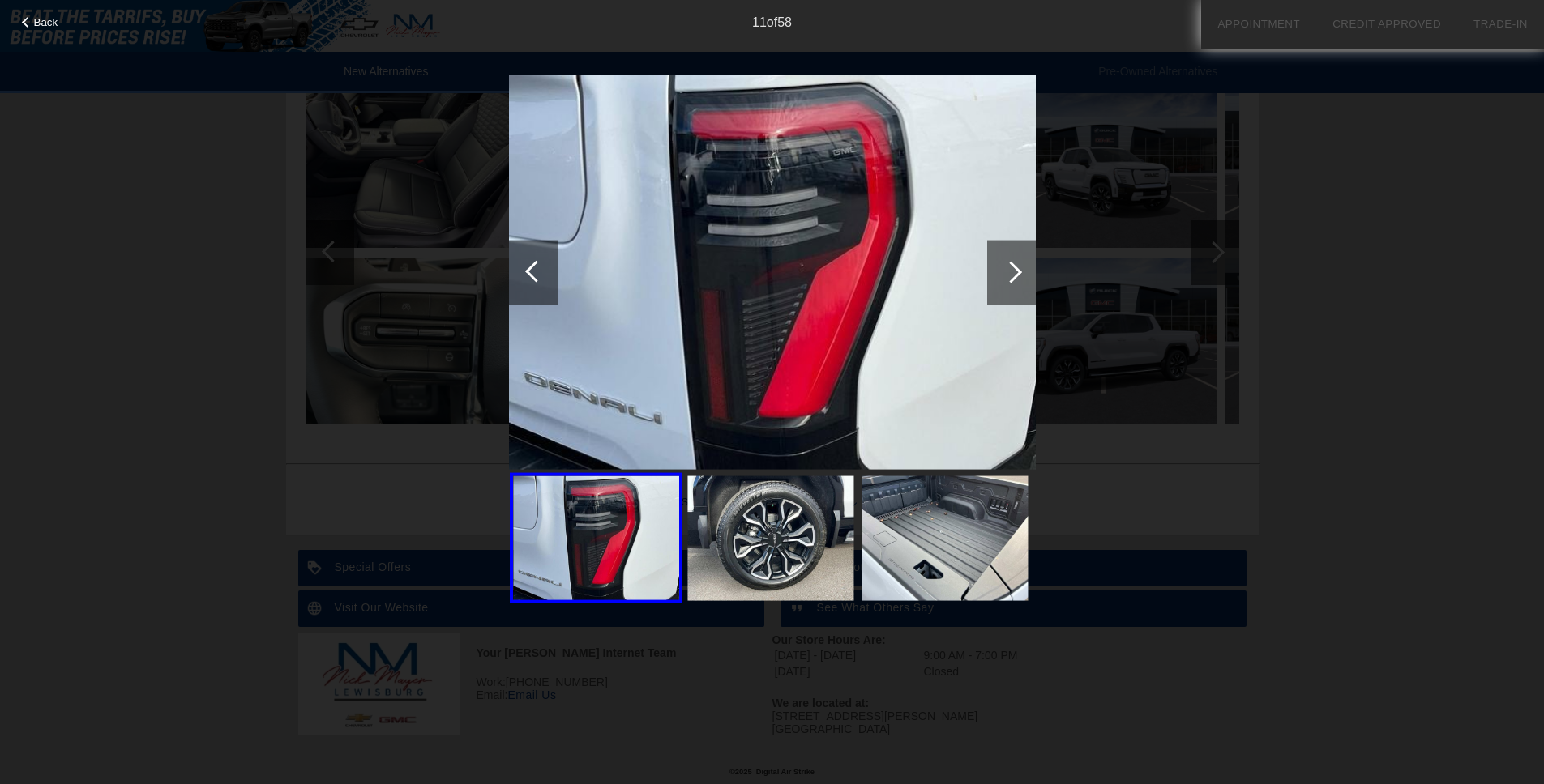
click at [1012, 270] on div at bounding box center [1011, 271] width 22 height 22
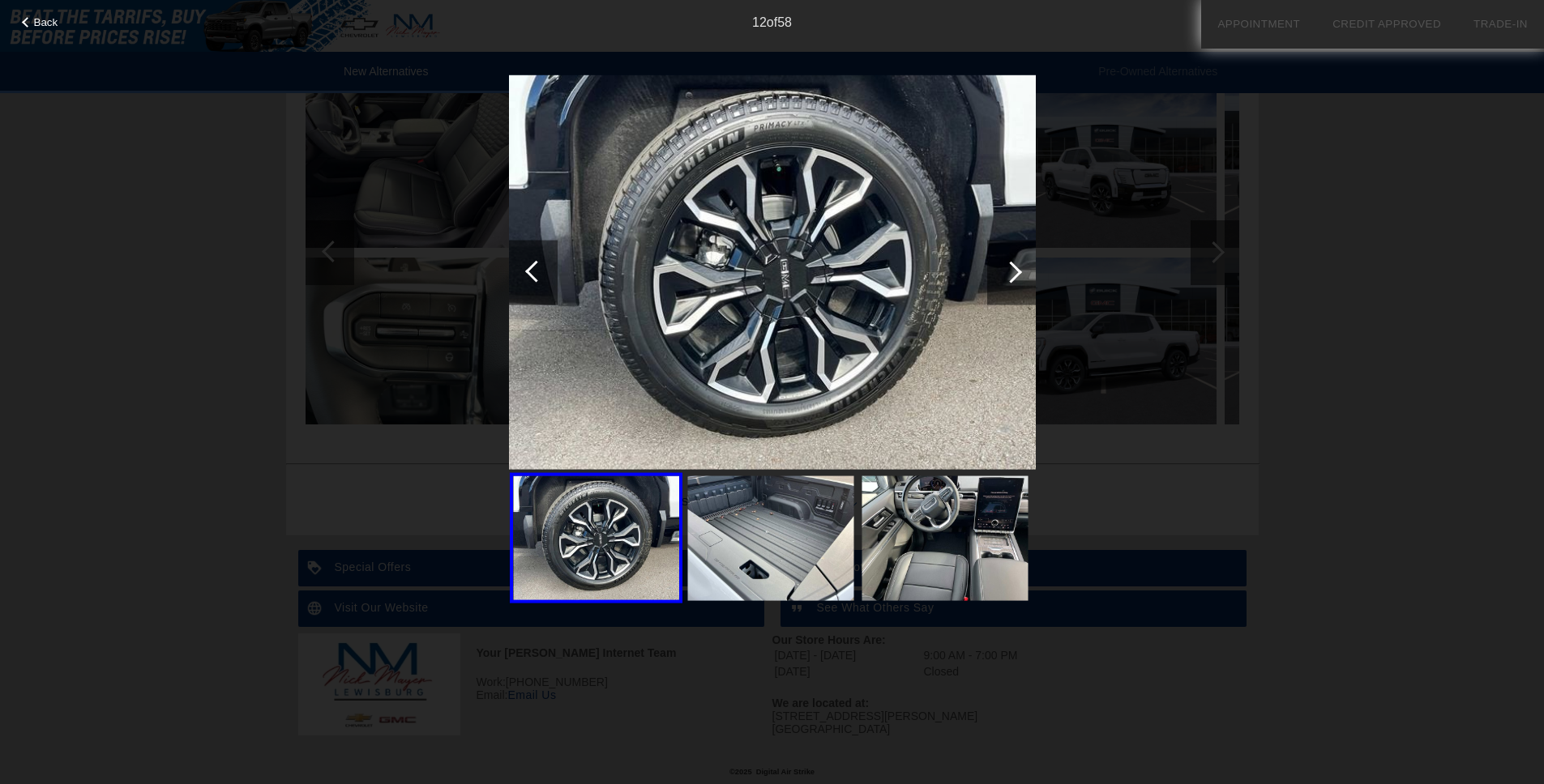
click at [1012, 270] on div at bounding box center [1011, 271] width 22 height 22
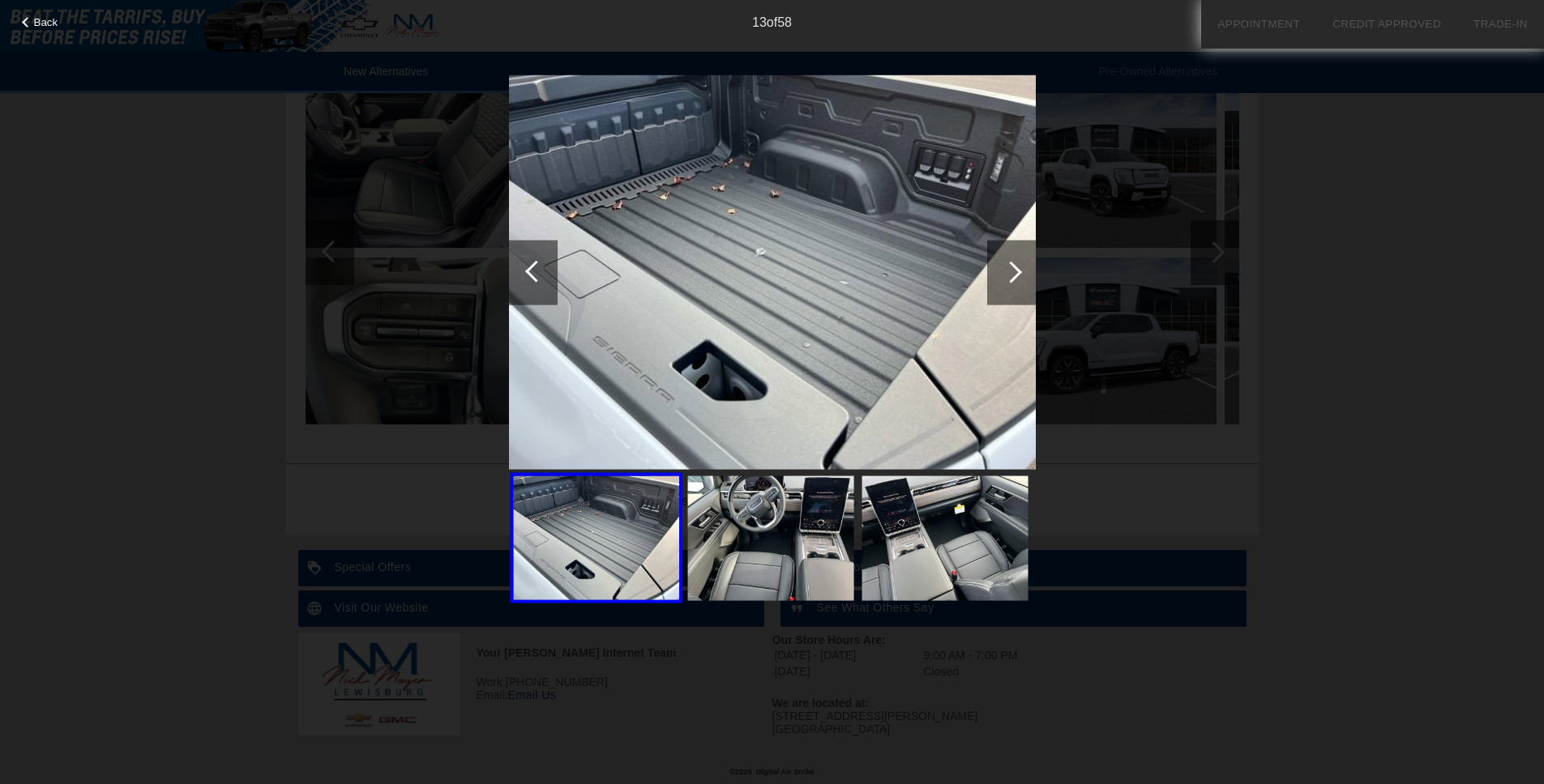
click at [1012, 270] on div at bounding box center [1011, 271] width 22 height 22
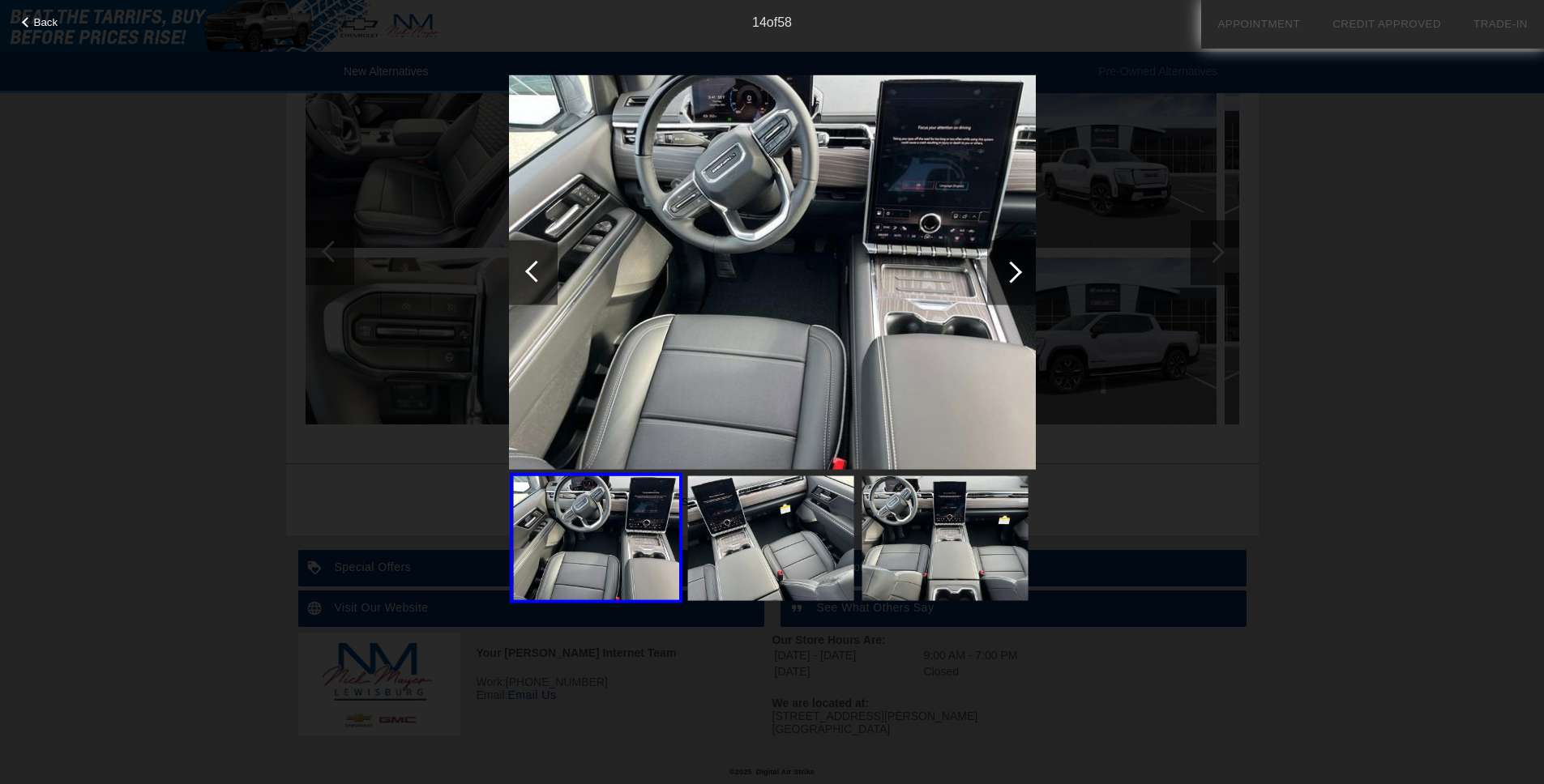
click at [1012, 270] on div at bounding box center [1011, 271] width 22 height 22
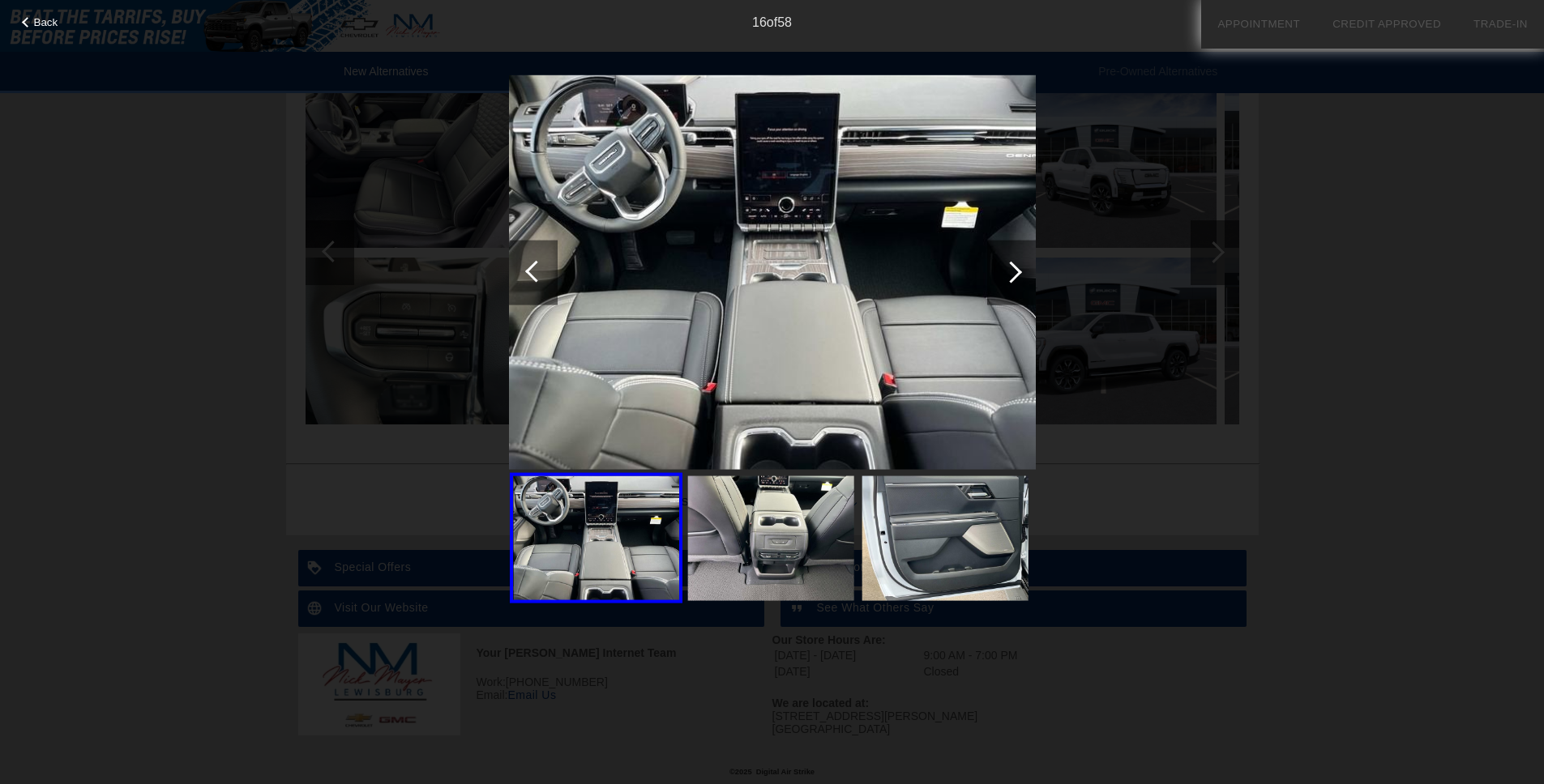
click at [1012, 270] on div at bounding box center [1011, 271] width 22 height 22
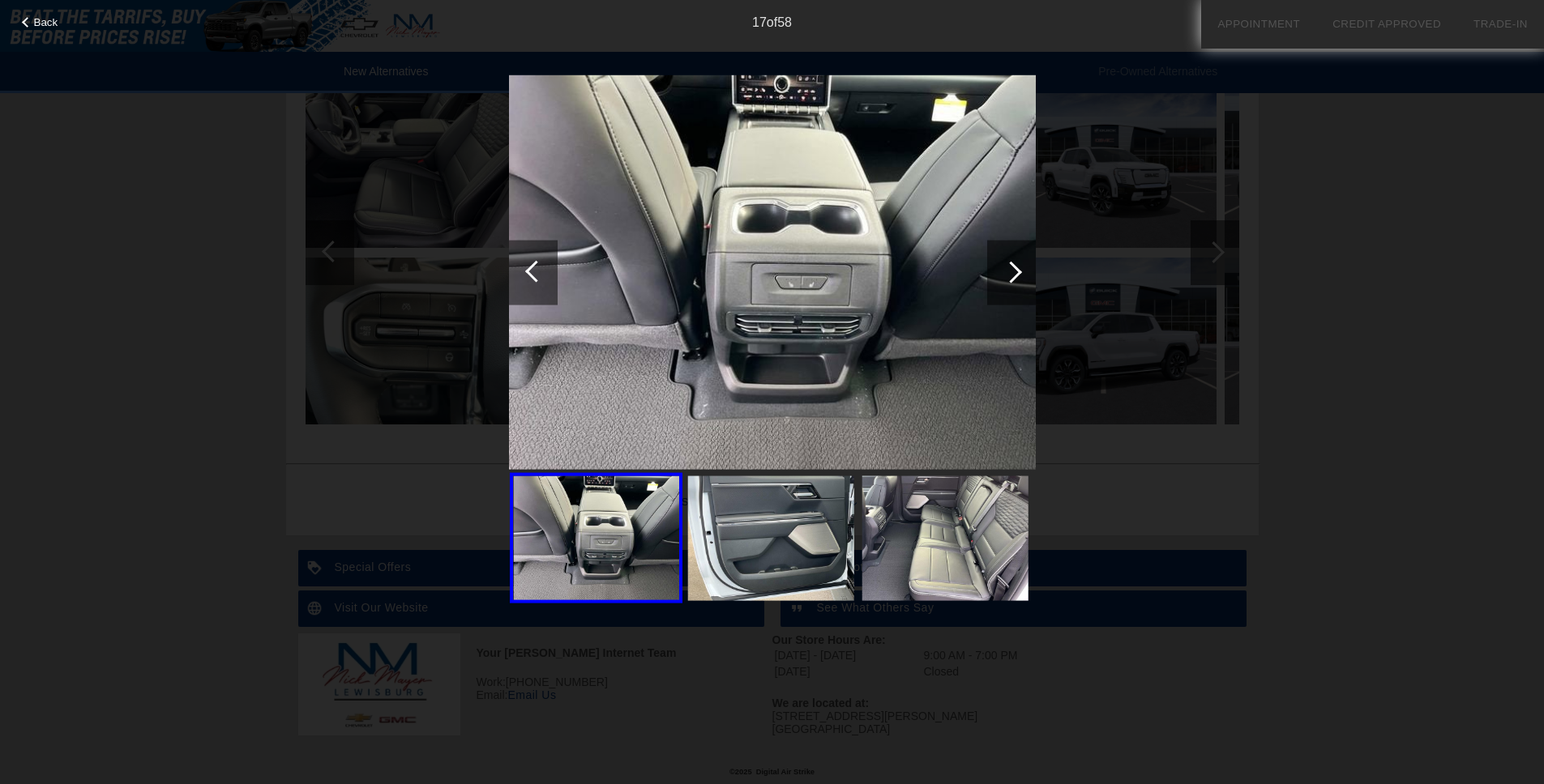
click at [1012, 270] on div at bounding box center [1011, 271] width 22 height 22
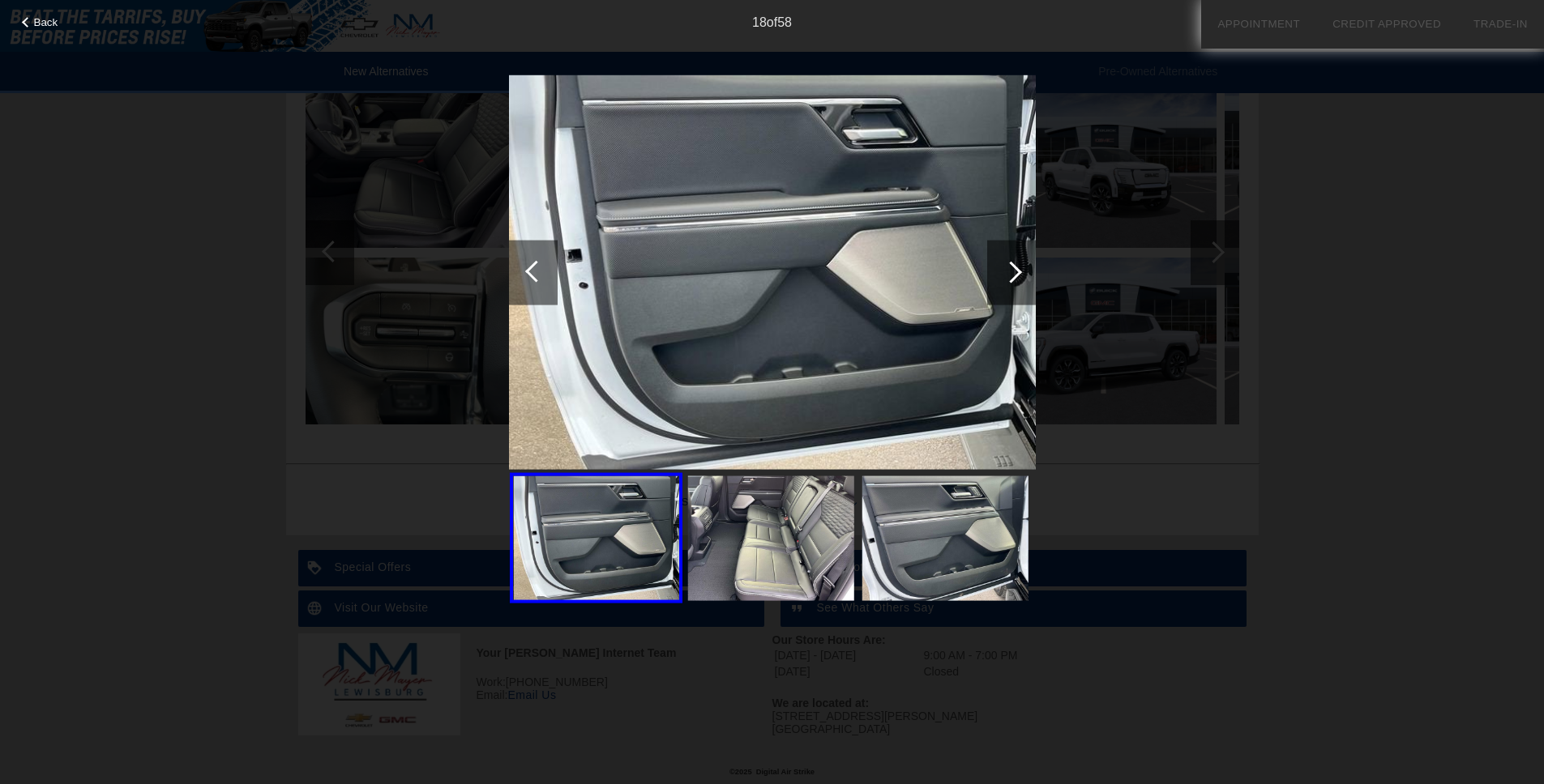
click at [1012, 270] on div at bounding box center [1011, 271] width 22 height 22
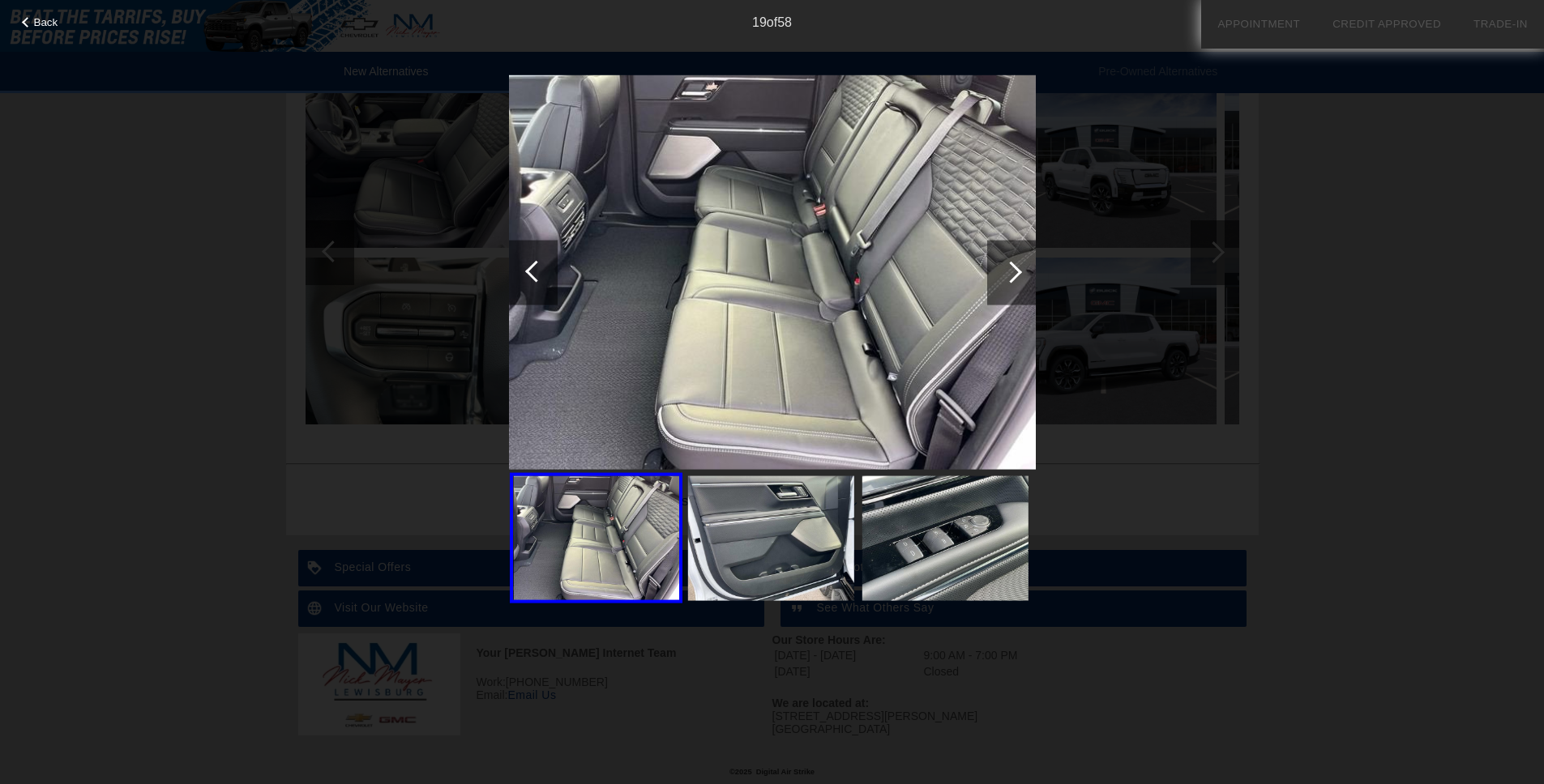
click at [1012, 270] on div at bounding box center [1011, 271] width 22 height 22
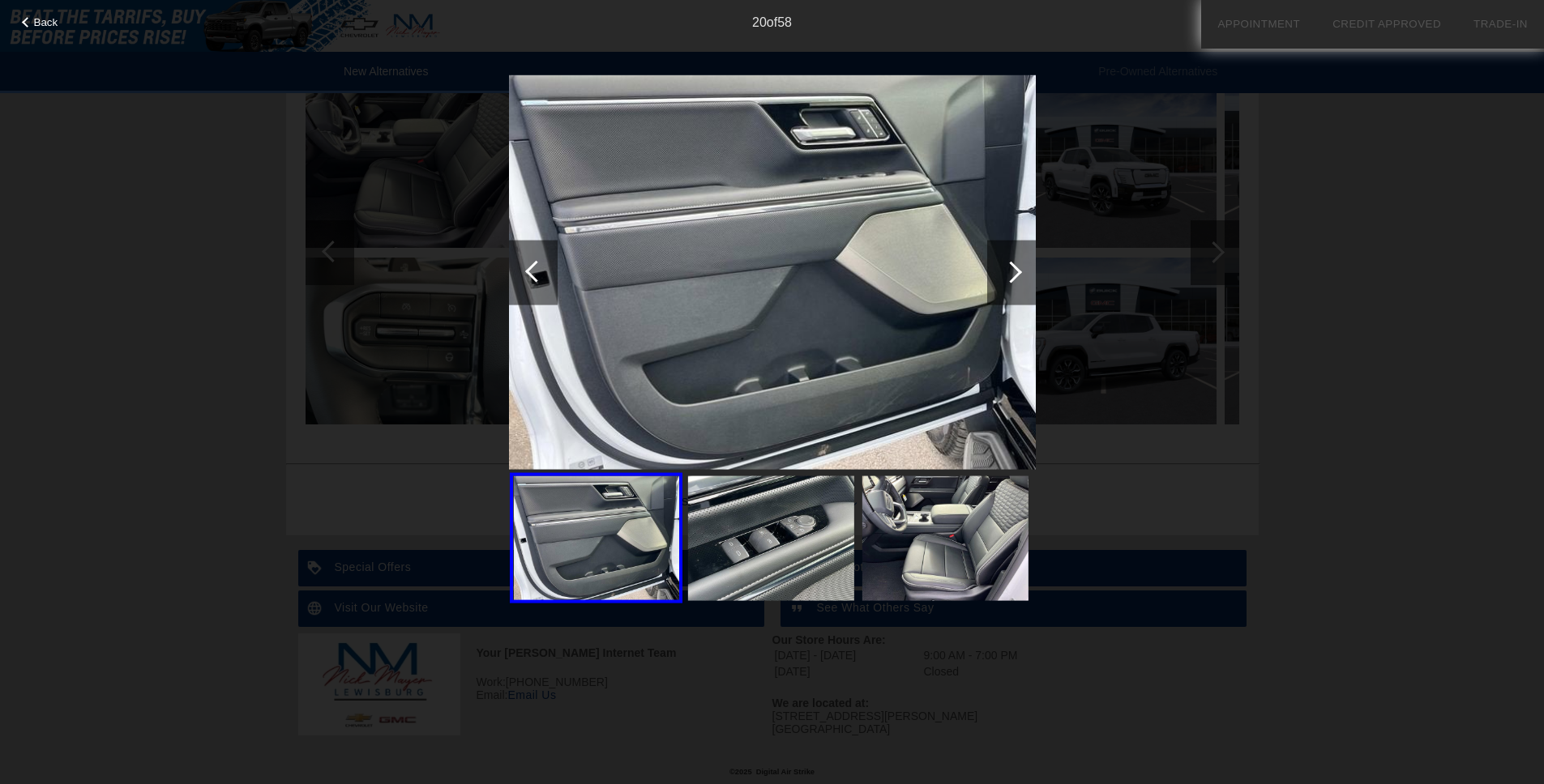
click at [1012, 270] on div at bounding box center [1011, 271] width 22 height 22
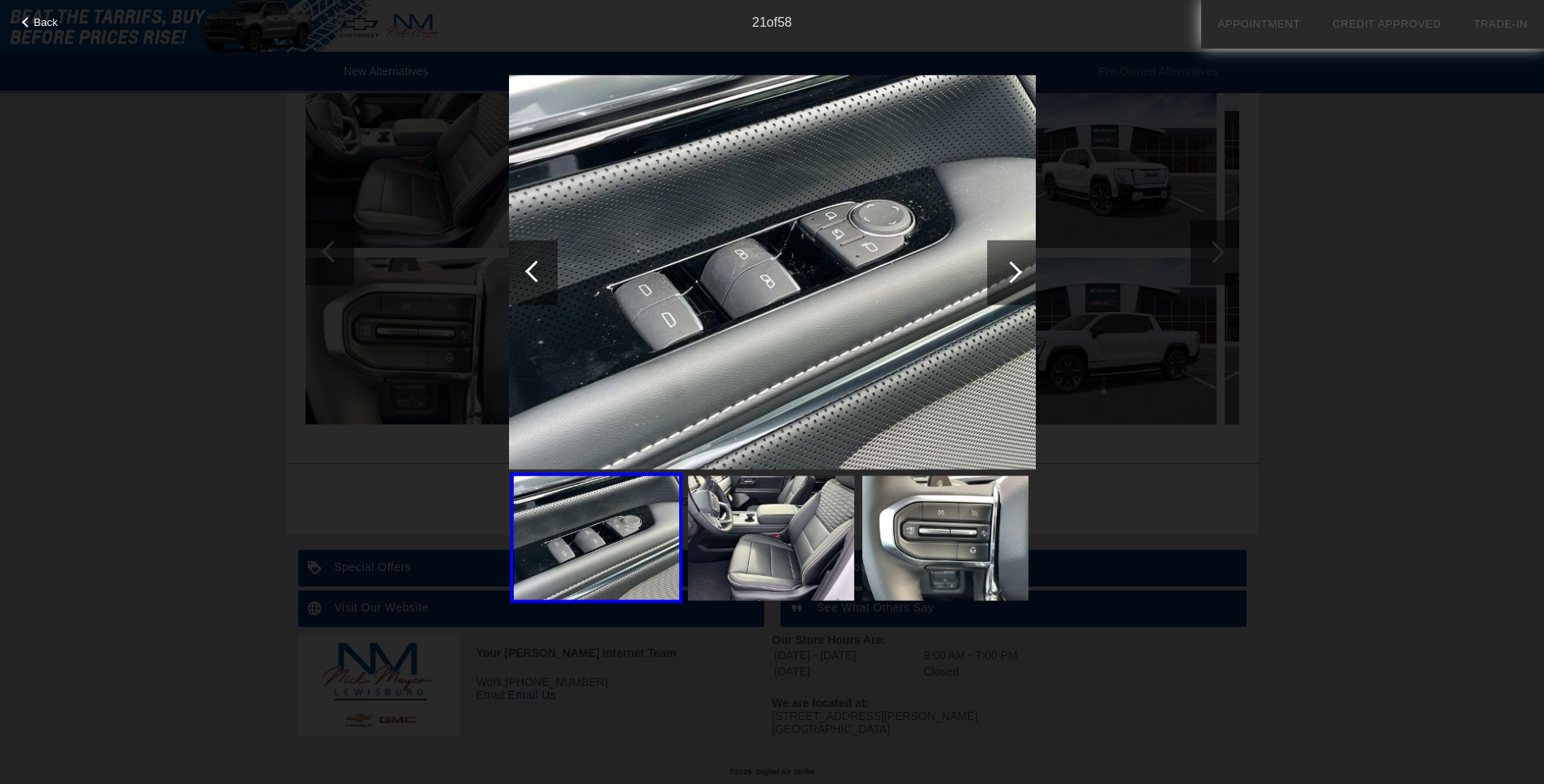
click at [1012, 270] on div at bounding box center [1011, 271] width 22 height 22
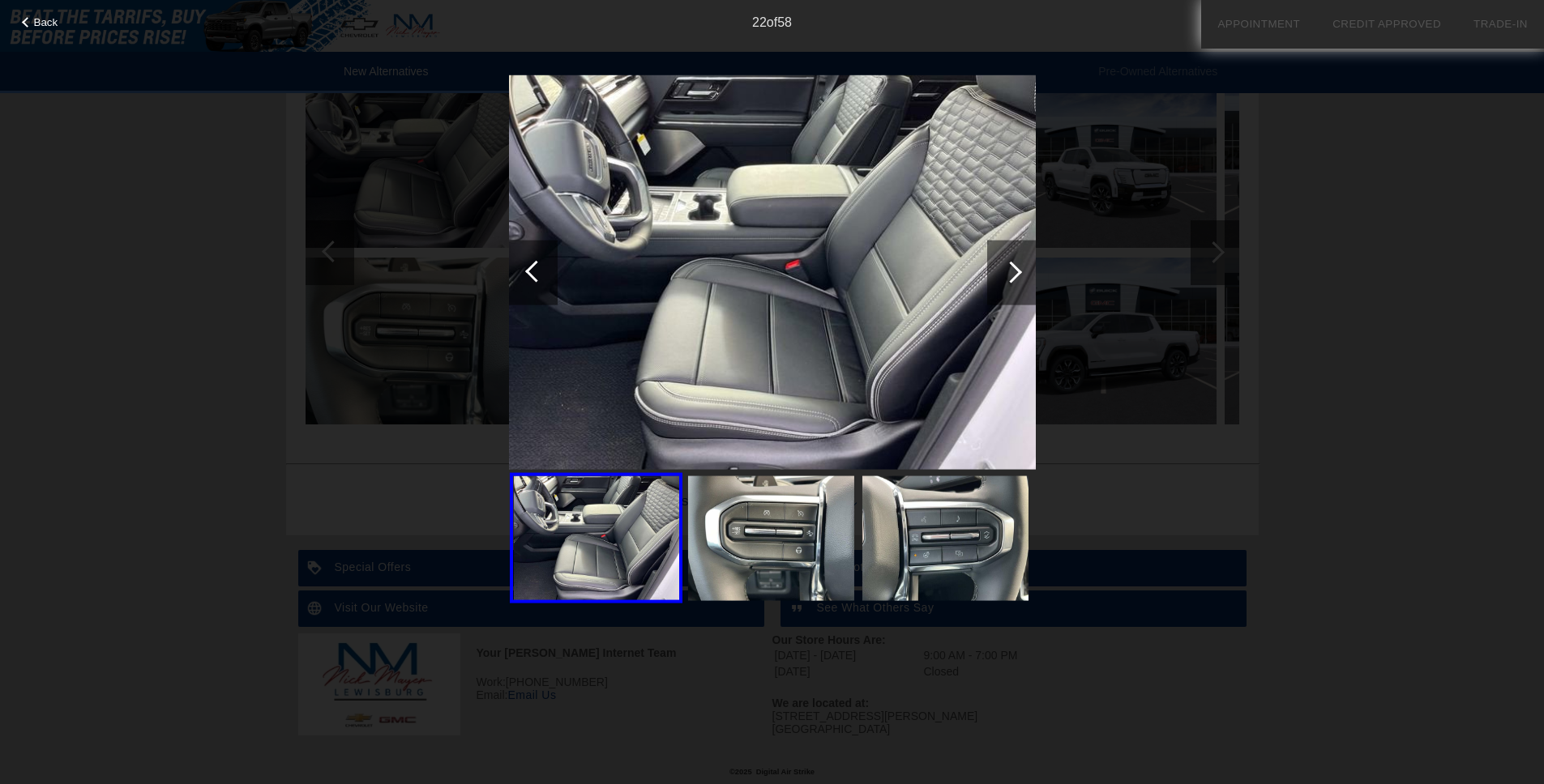
click at [1012, 270] on div at bounding box center [1011, 271] width 22 height 22
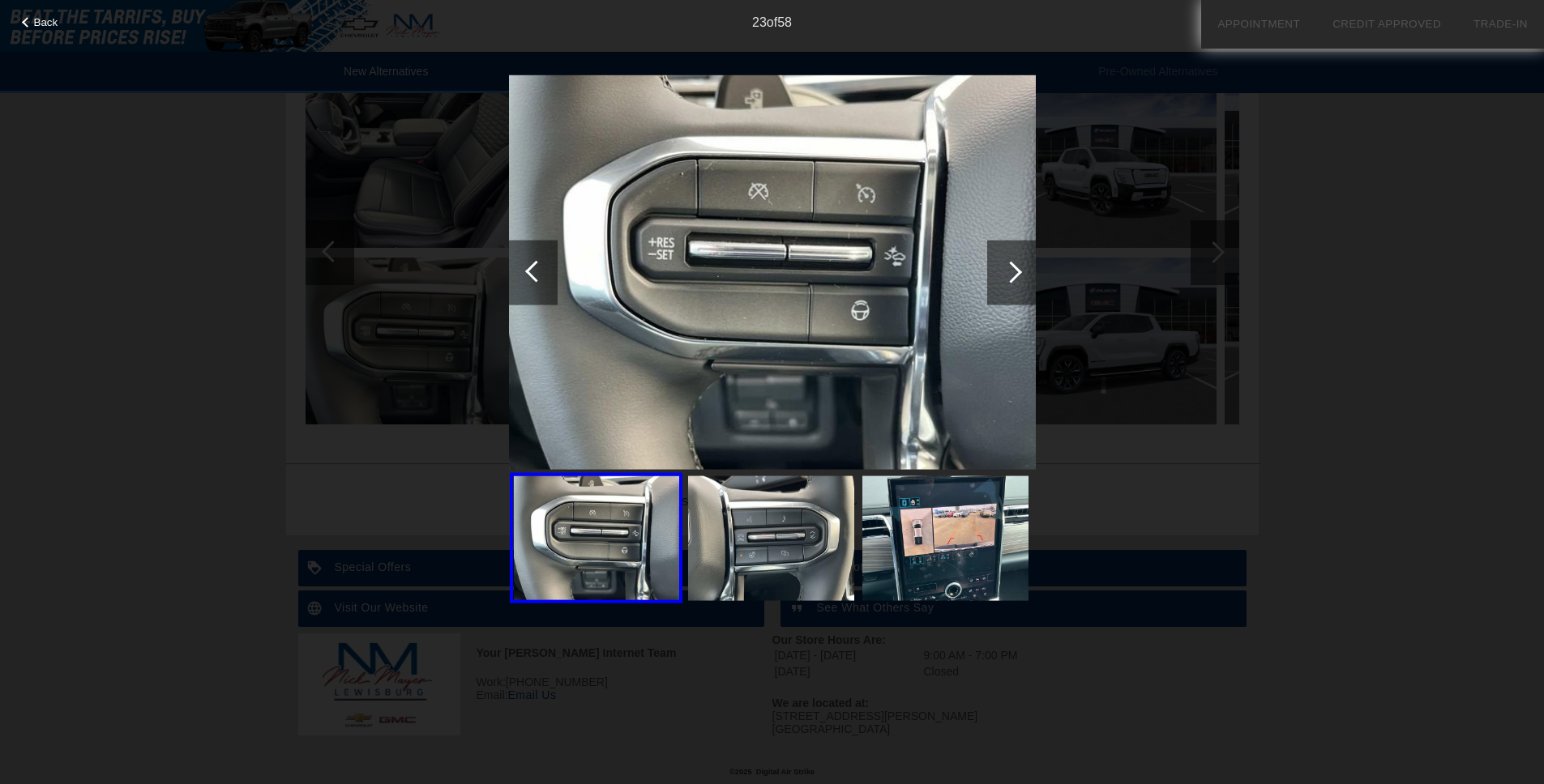
click at [1012, 270] on div at bounding box center [1011, 271] width 22 height 22
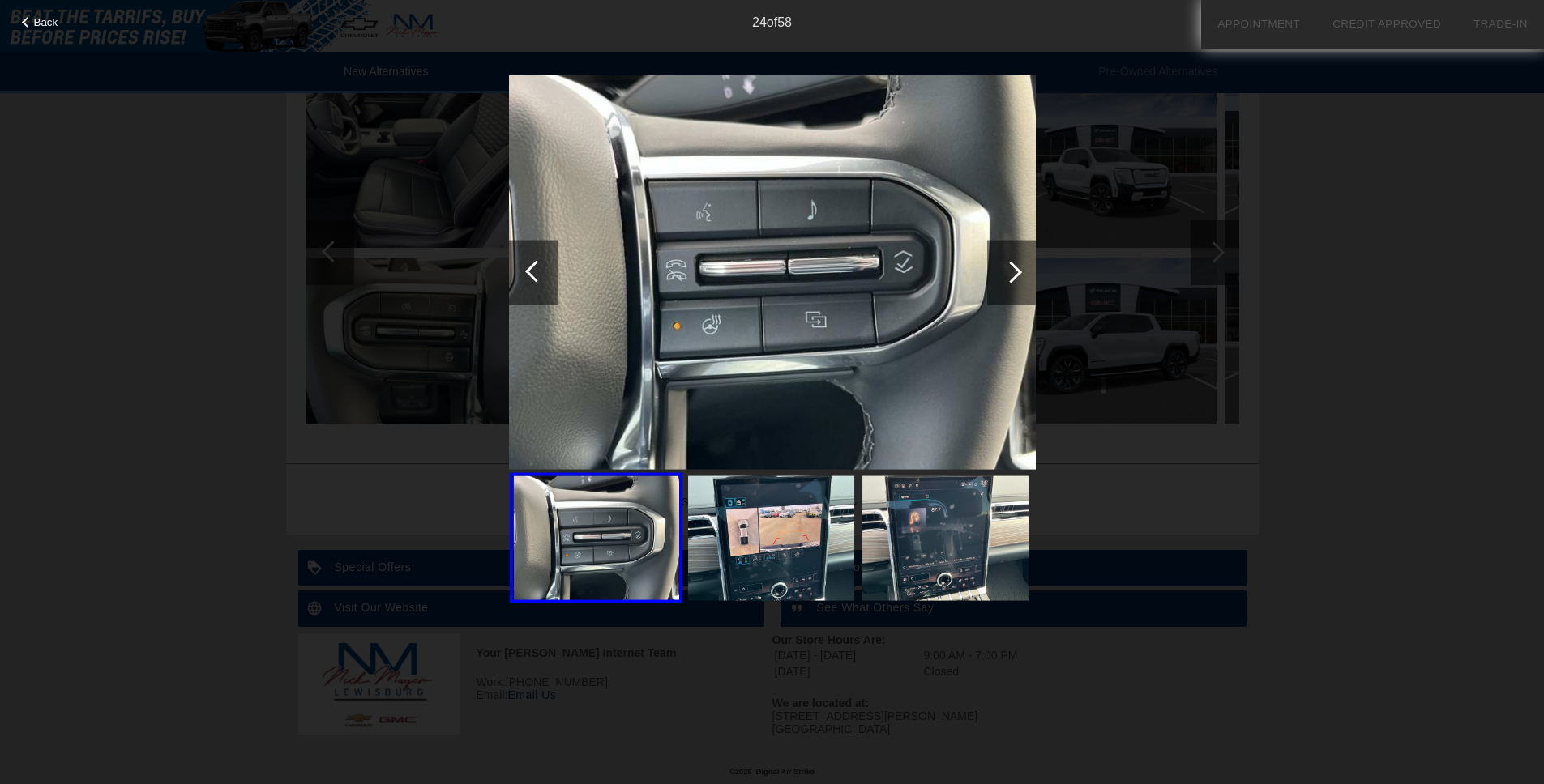
click at [1012, 270] on div at bounding box center [1011, 271] width 22 height 22
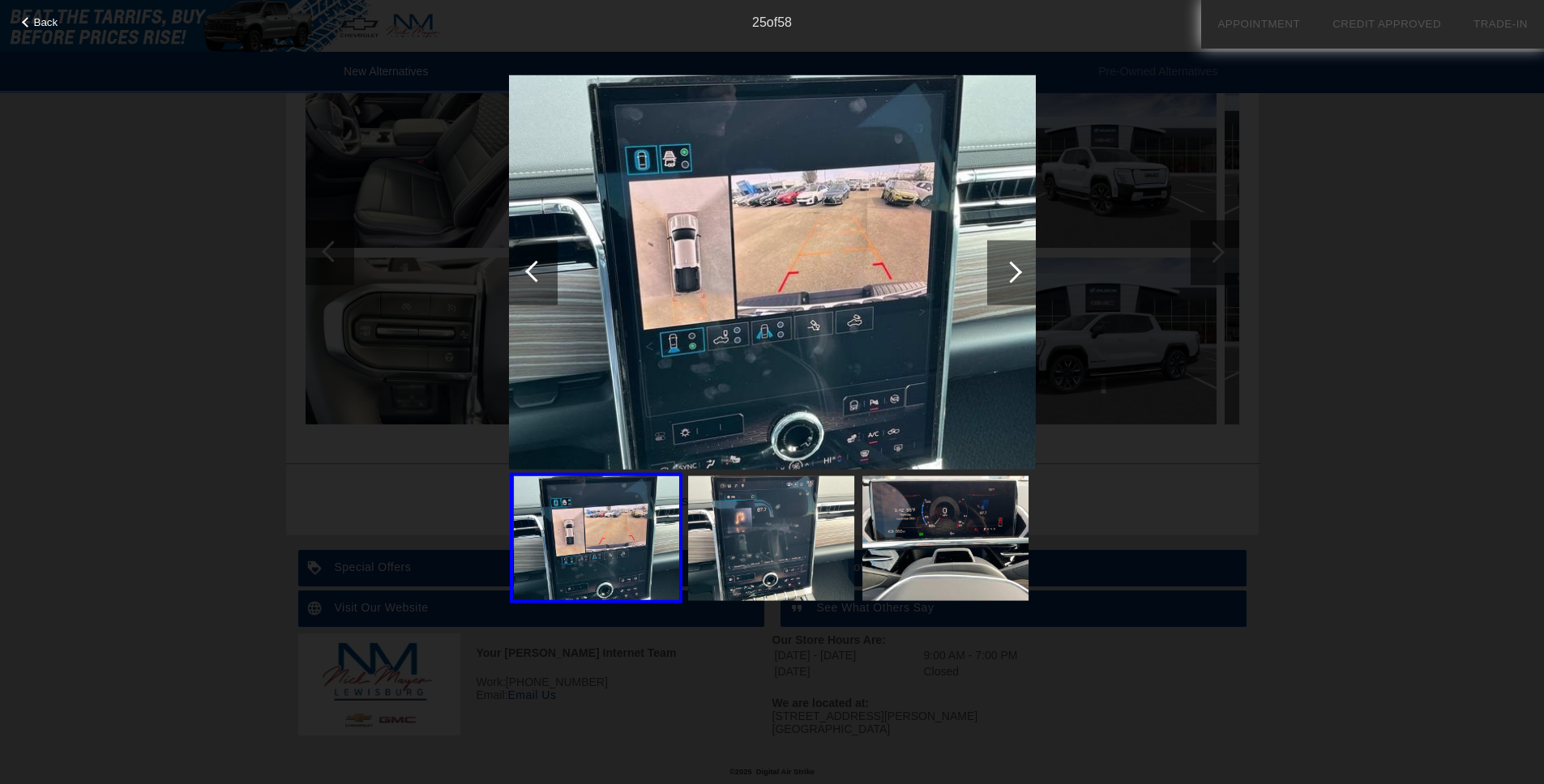
click at [1012, 270] on div at bounding box center [1011, 271] width 22 height 22
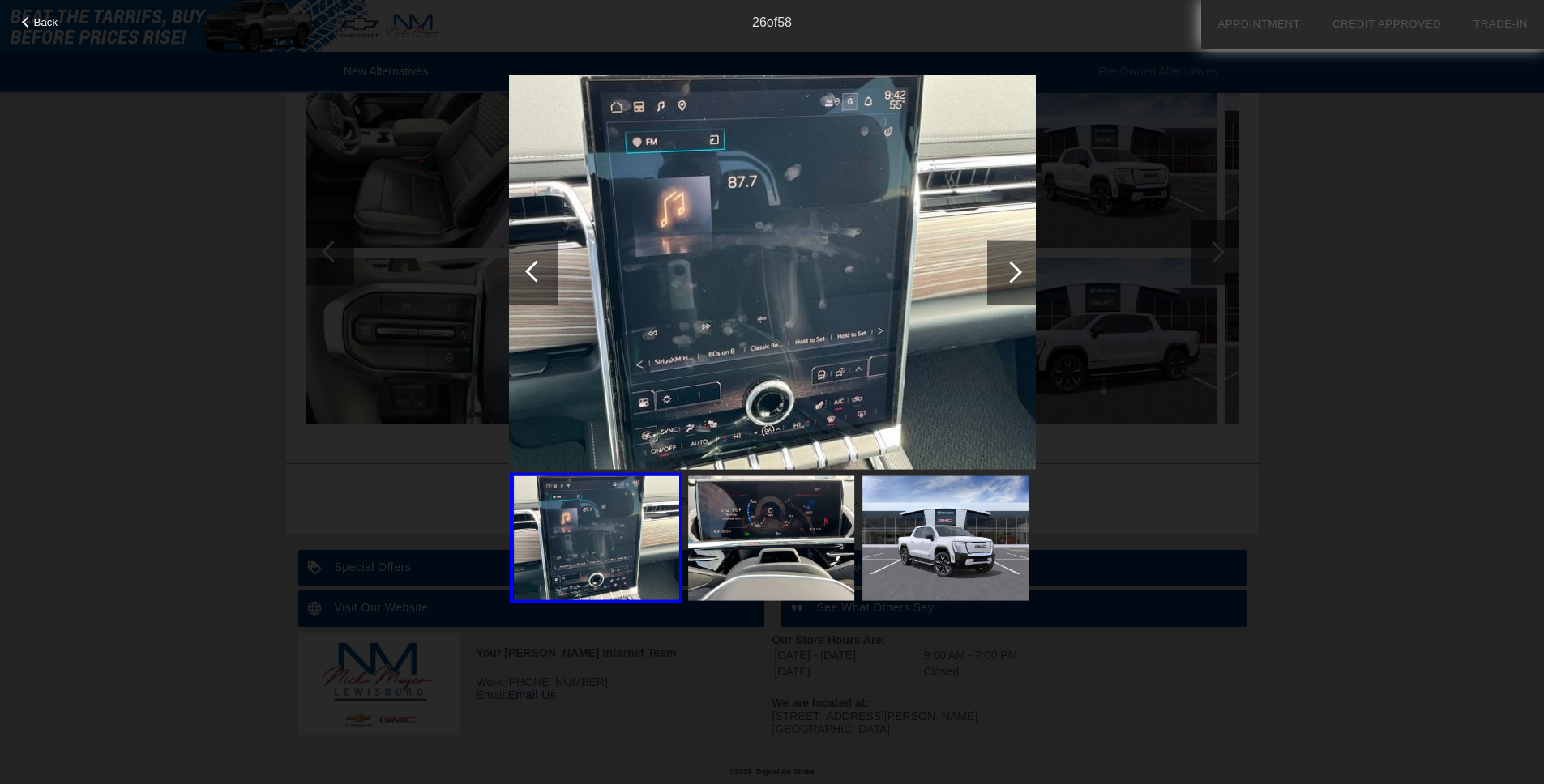
click at [1012, 270] on div at bounding box center [1011, 271] width 22 height 22
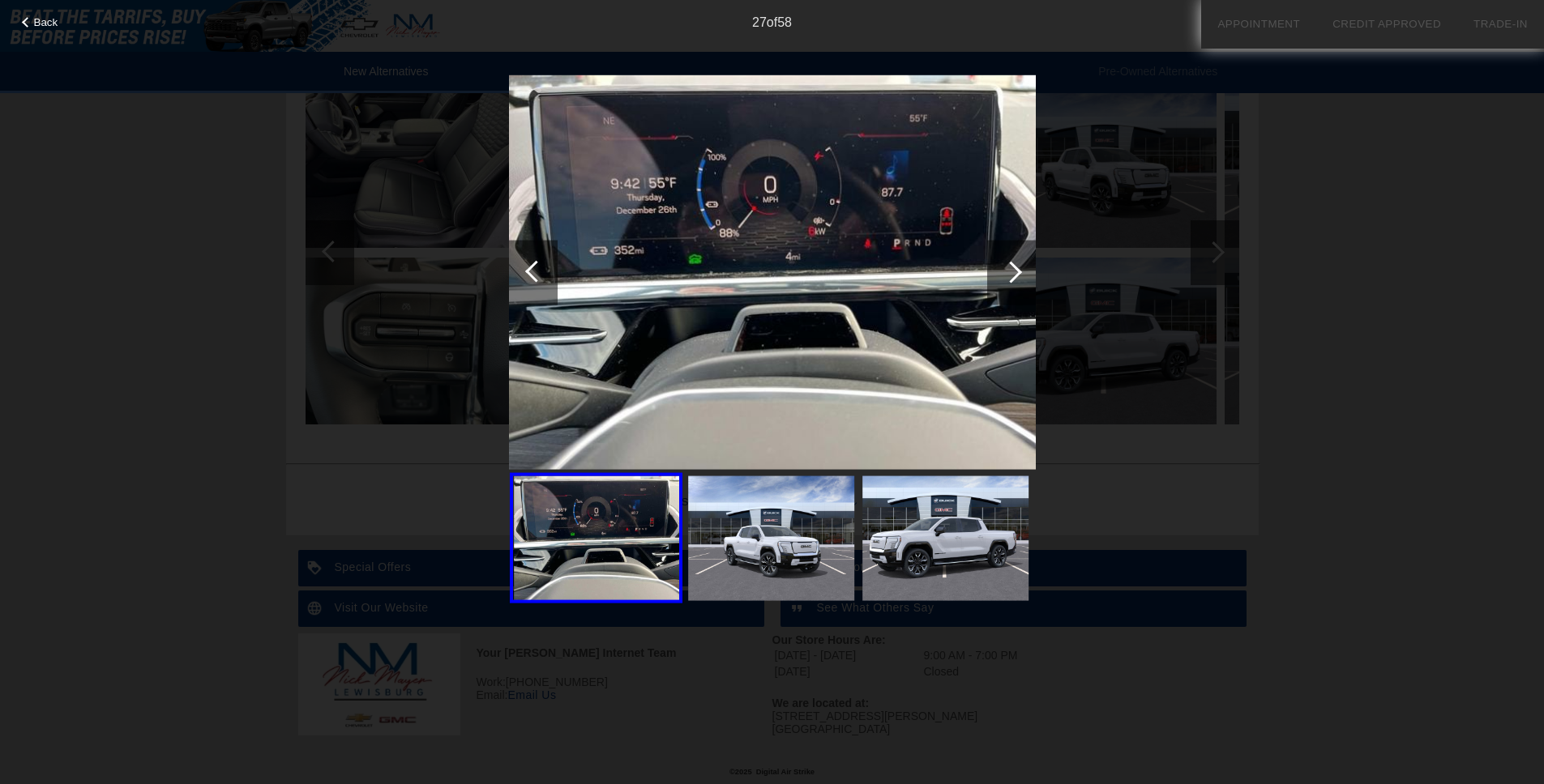
click at [1012, 270] on div at bounding box center [1011, 271] width 22 height 22
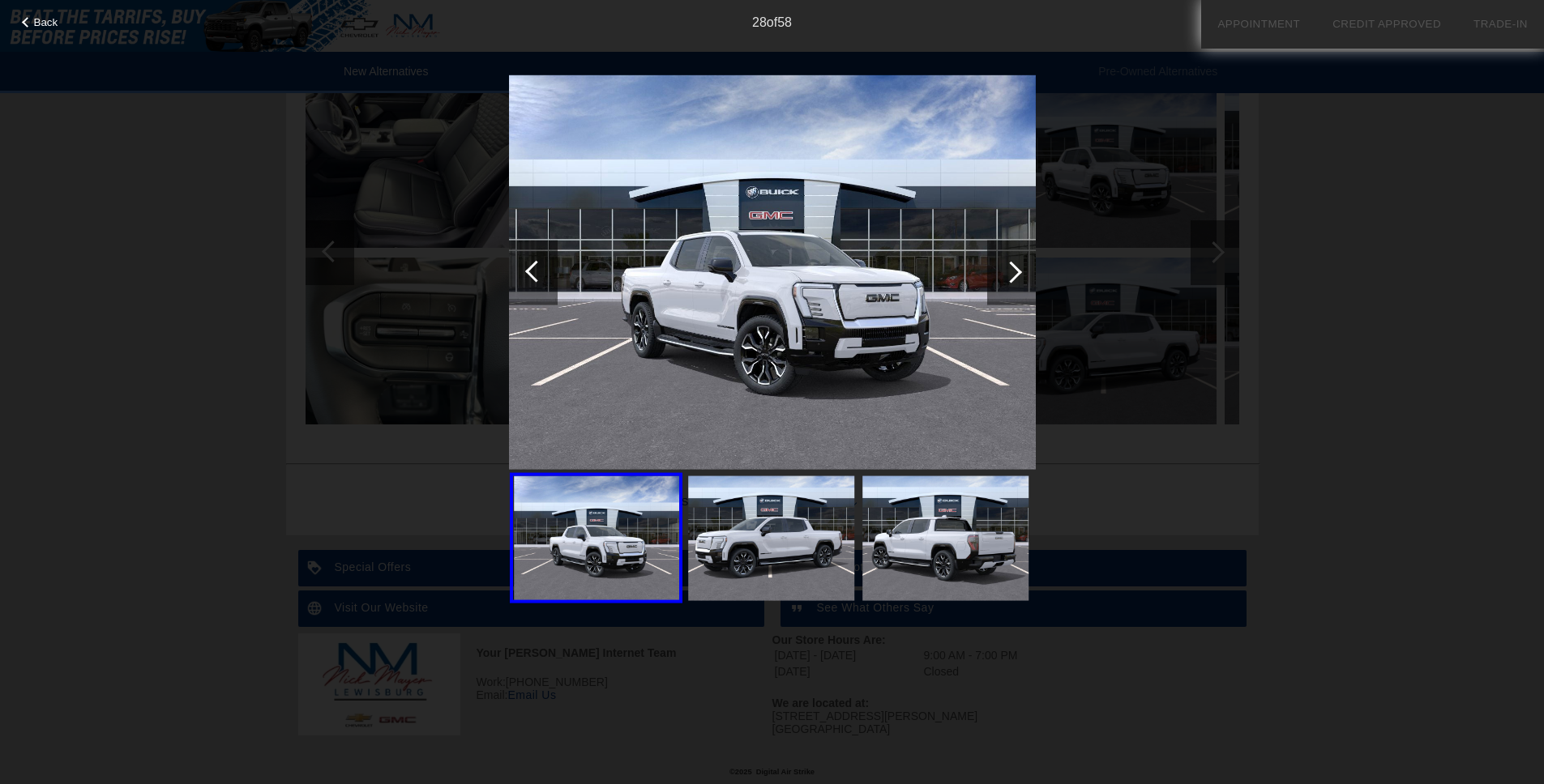
click at [1090, 241] on div "Back 28 of 58" at bounding box center [772, 392] width 1544 height 784
click at [1072, 171] on div "Back 28 of 58" at bounding box center [772, 392] width 1544 height 784
click at [1163, 471] on div "Back 28 of 58" at bounding box center [772, 392] width 1544 height 784
click at [1130, 623] on div "Back 28 of 58" at bounding box center [772, 392] width 1544 height 784
click at [41, 24] on span "Back" at bounding box center [46, 22] width 24 height 13
